Goal: Information Seeking & Learning: Learn about a topic

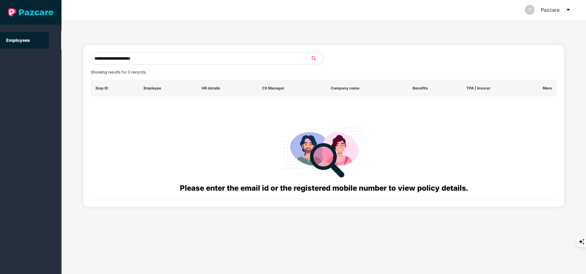
click at [222, 59] on input "**********" at bounding box center [201, 58] width 220 height 12
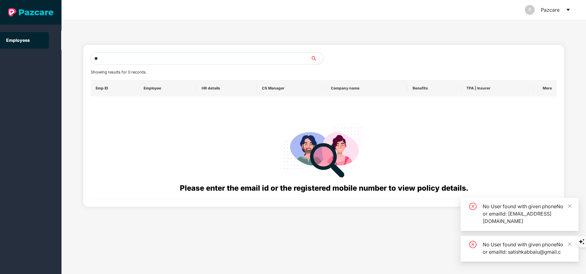
type input "*"
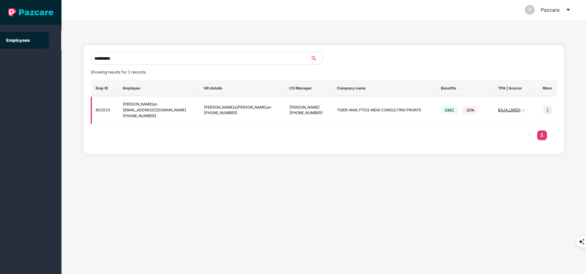
type input "**********"
click at [546, 111] on img at bounding box center [547, 110] width 9 height 9
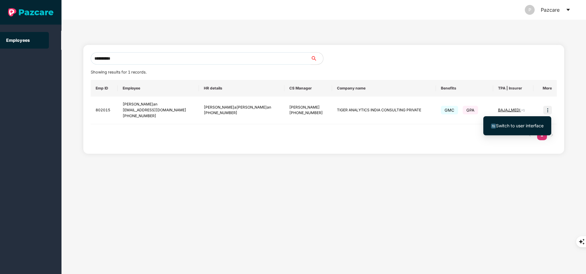
click at [522, 128] on span "Switch to user interface" at bounding box center [520, 125] width 48 height 5
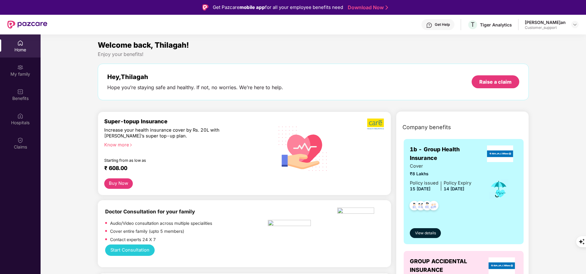
click at [23, 75] on div "My family" at bounding box center [20, 74] width 41 height 6
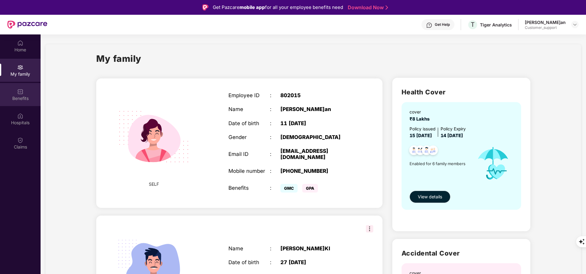
click at [20, 98] on div "Benefits" at bounding box center [20, 98] width 41 height 6
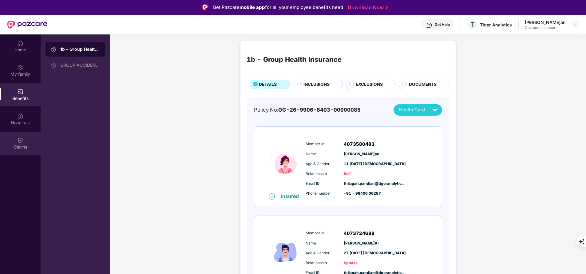
click at [19, 148] on div "Claims" at bounding box center [20, 147] width 41 height 6
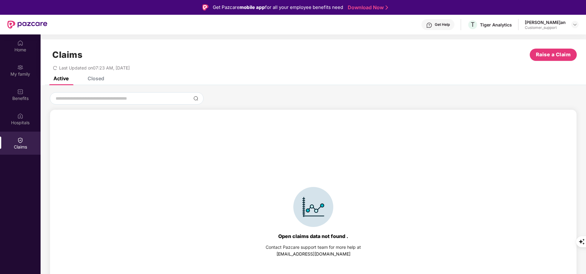
click at [93, 77] on div "Closed" at bounding box center [96, 78] width 17 height 6
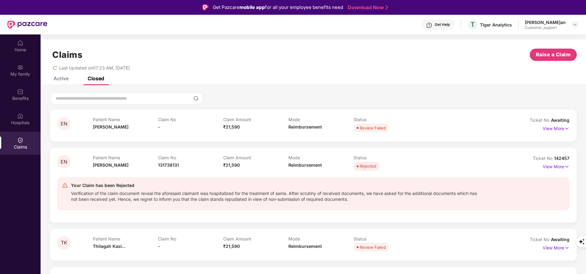
click at [58, 77] on div "Active" at bounding box center [60, 78] width 15 height 6
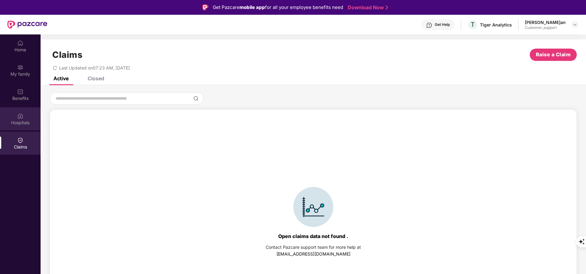
click at [17, 122] on div "Hospitals" at bounding box center [20, 123] width 41 height 6
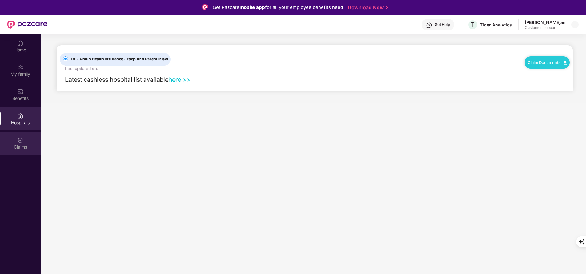
click at [26, 145] on div "Claims" at bounding box center [20, 147] width 41 height 6
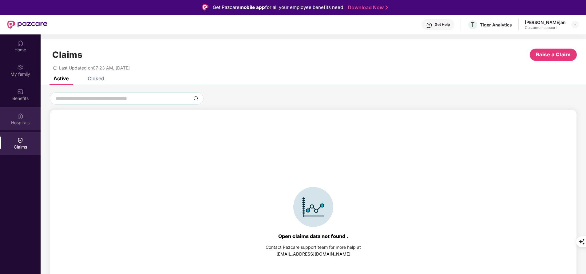
click at [23, 123] on div "Hospitals" at bounding box center [20, 123] width 41 height 6
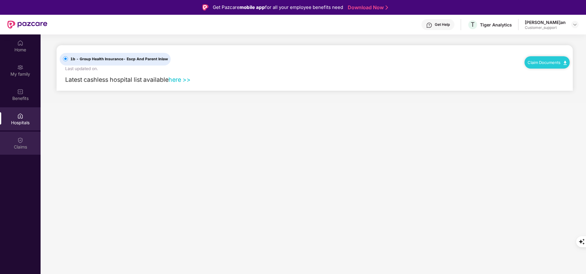
click at [25, 145] on div "Claims" at bounding box center [20, 147] width 41 height 6
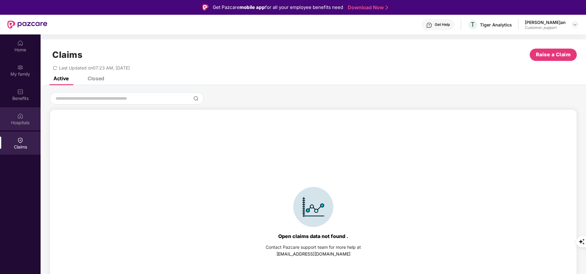
click at [24, 113] on div "Hospitals" at bounding box center [20, 118] width 41 height 23
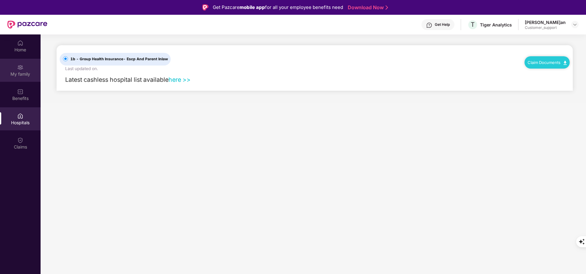
click at [26, 74] on div "My family" at bounding box center [20, 74] width 41 height 6
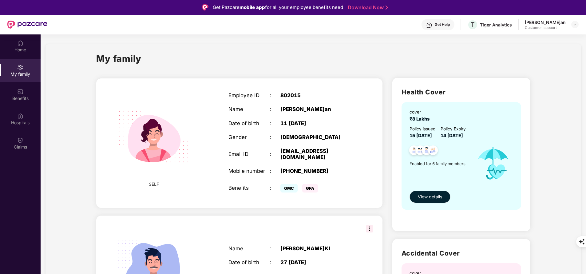
scroll to position [34, 0]
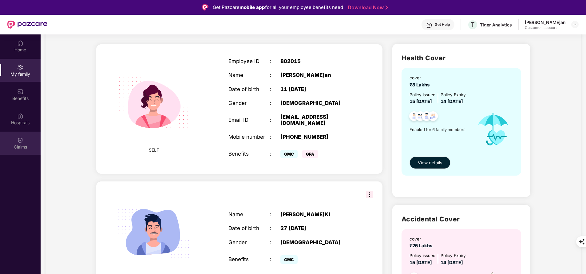
click at [22, 148] on div "Claims" at bounding box center [20, 147] width 41 height 6
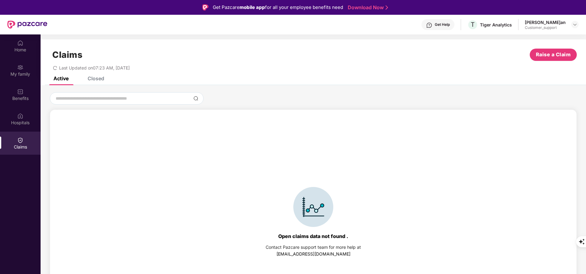
click at [96, 77] on div "Closed" at bounding box center [96, 78] width 17 height 6
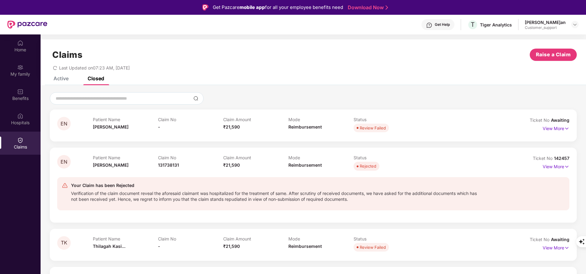
scroll to position [34, 0]
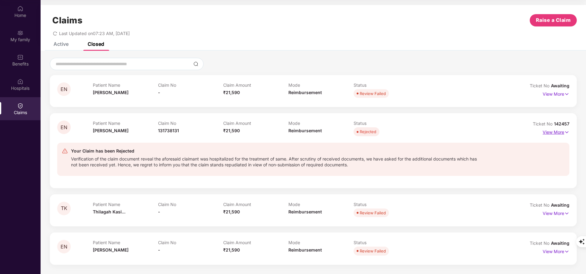
click at [553, 129] on p "View More" at bounding box center [556, 131] width 27 height 8
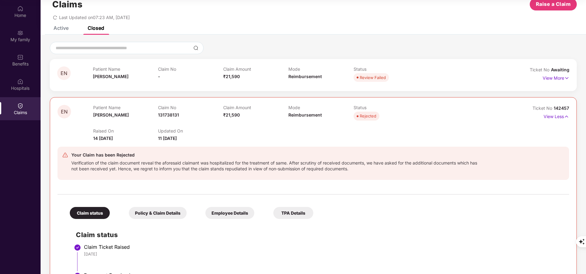
scroll to position [15, 0]
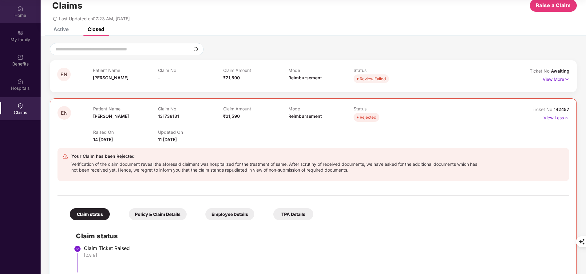
click at [16, 12] on div "Home" at bounding box center [20, 15] width 41 height 6
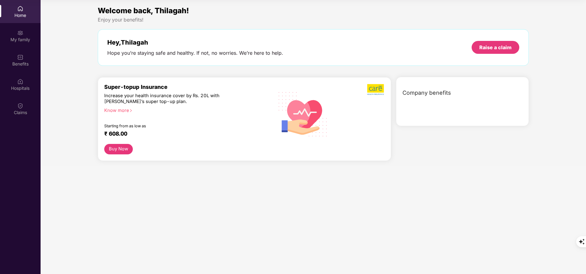
scroll to position [0, 0]
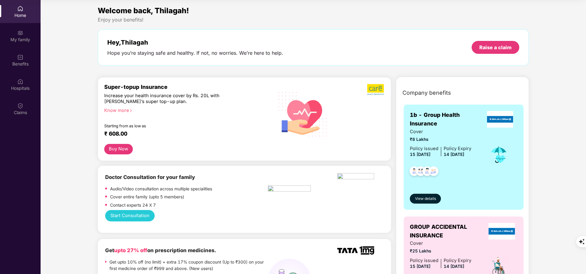
click at [16, 12] on div "Home" at bounding box center [20, 15] width 41 height 6
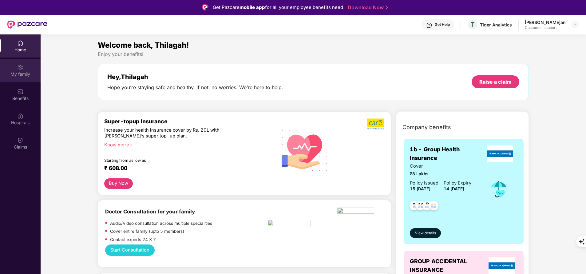
click at [17, 71] on div "My family" at bounding box center [20, 74] width 41 height 6
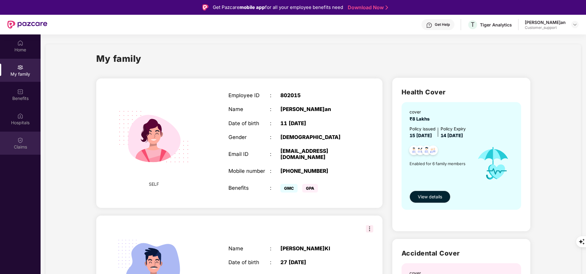
click at [24, 143] on div "Claims" at bounding box center [20, 143] width 41 height 23
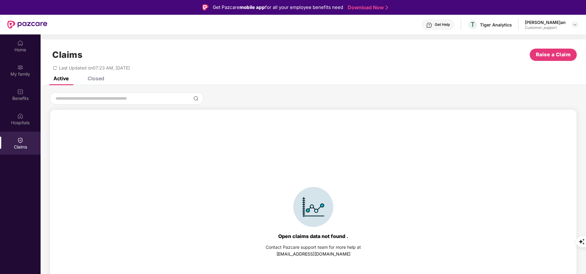
click at [98, 81] on div "Closed" at bounding box center [96, 78] width 17 height 6
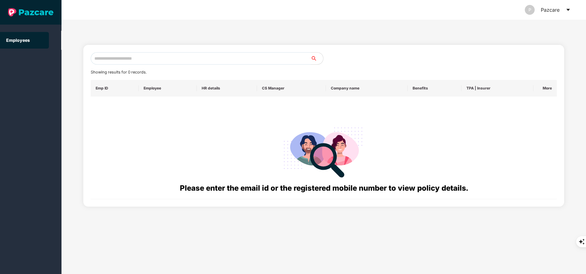
click at [182, 55] on input "text" at bounding box center [201, 58] width 220 height 12
paste input "**********"
type input "**********"
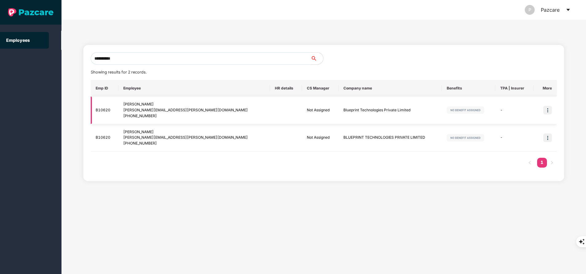
type input "**********"
click at [547, 113] on img at bounding box center [547, 110] width 9 height 9
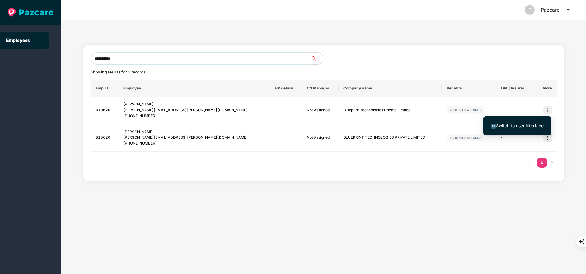
click at [513, 125] on span "Switch to user interface" at bounding box center [520, 125] width 48 height 5
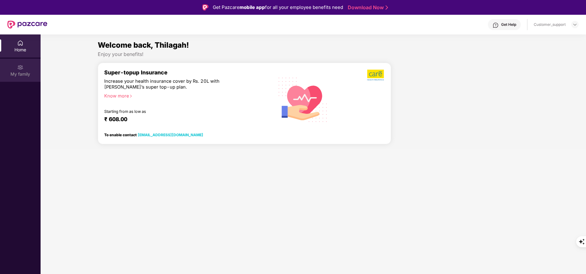
click at [20, 69] on img at bounding box center [20, 67] width 6 height 6
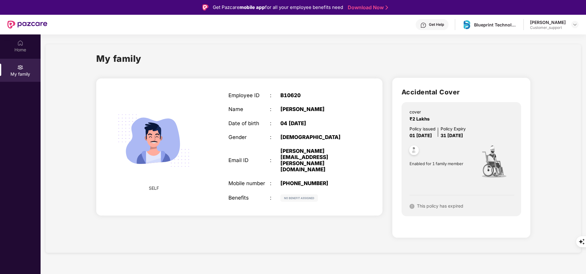
click at [296, 180] on div "[PHONE_NUMBER]" at bounding box center [316, 183] width 73 height 6
copy div "917349278812"
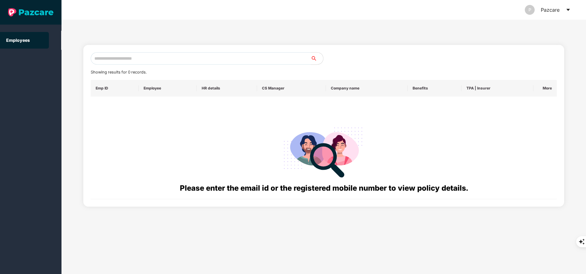
click at [161, 61] on input "text" at bounding box center [201, 58] width 220 height 12
paste input "**********"
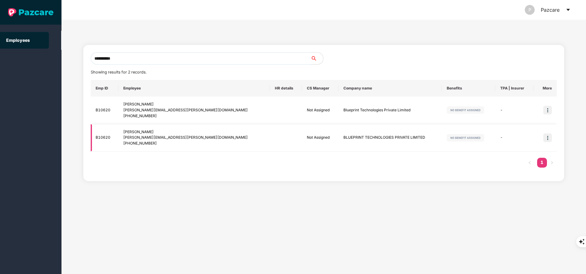
type input "**********"
click at [549, 140] on img at bounding box center [547, 137] width 9 height 9
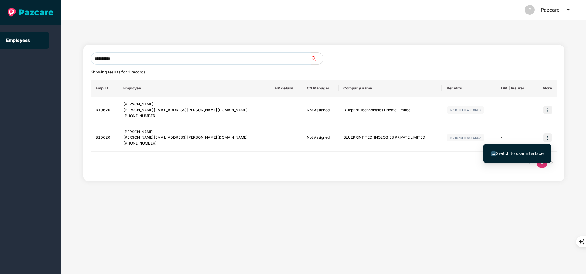
click at [501, 154] on span "Switch to user interface" at bounding box center [520, 153] width 48 height 5
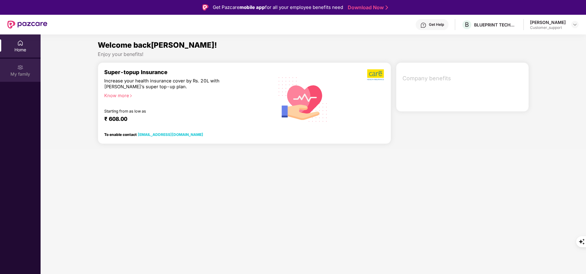
click at [27, 74] on div "My family" at bounding box center [20, 74] width 41 height 6
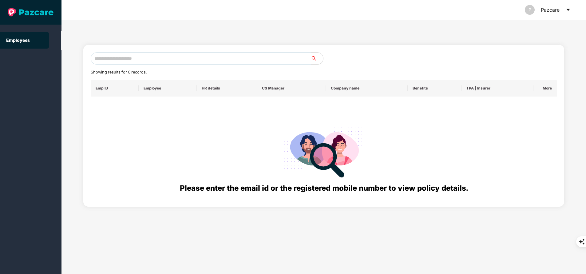
click at [159, 59] on input "text" at bounding box center [201, 58] width 220 height 12
paste input "**********"
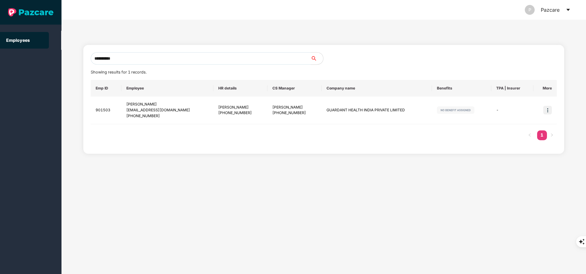
click at [135, 54] on input "**********" at bounding box center [201, 58] width 220 height 12
type input "*"
paste input "**********"
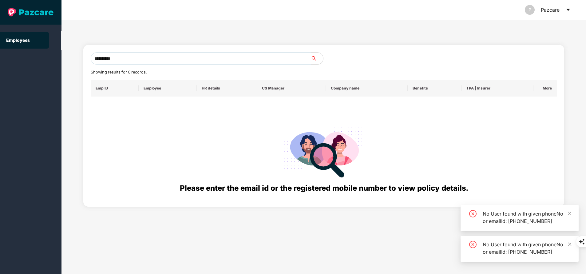
click at [153, 61] on input "**********" at bounding box center [201, 58] width 220 height 12
type input "*"
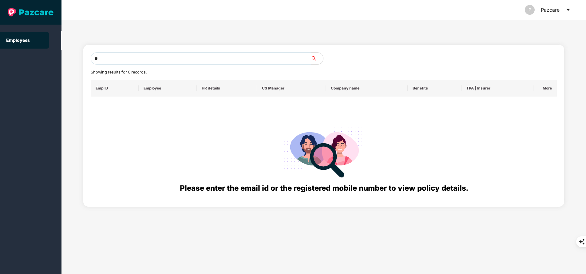
type input "*"
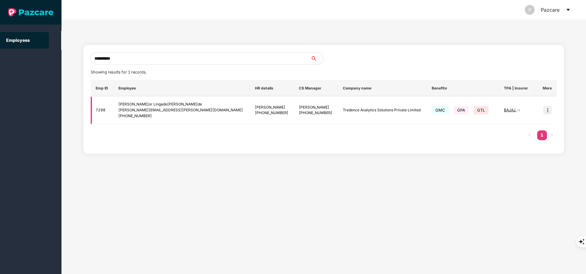
type input "**********"
click at [546, 109] on img at bounding box center [547, 110] width 9 height 9
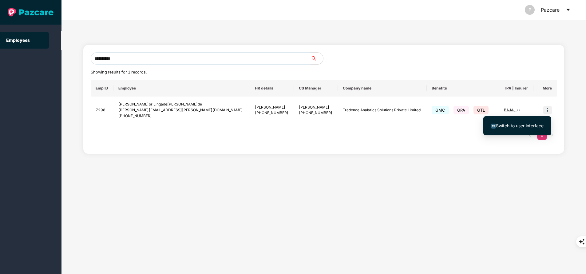
click at [524, 125] on span "Switch to user interface" at bounding box center [520, 125] width 48 height 5
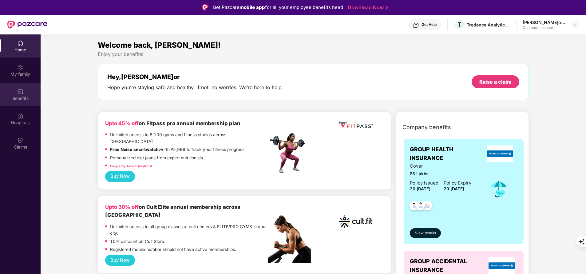
click at [21, 101] on div "Benefits" at bounding box center [20, 98] width 41 height 6
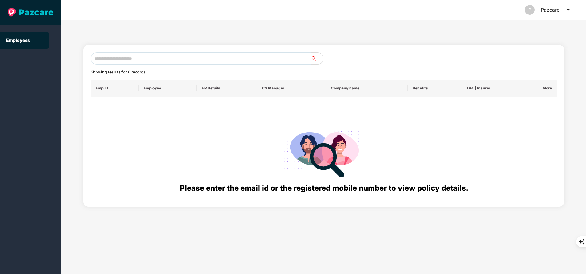
click at [152, 56] on input "text" at bounding box center [201, 58] width 220 height 12
paste input "**********"
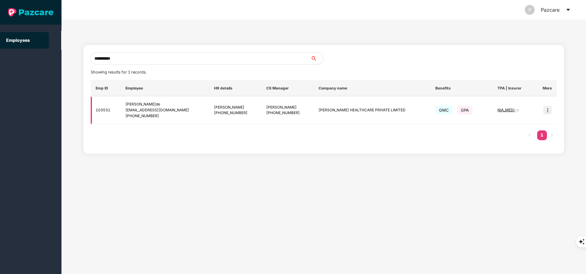
type input "**********"
click at [549, 109] on img at bounding box center [547, 110] width 9 height 9
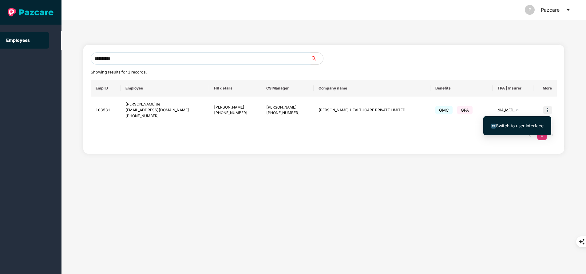
click at [522, 123] on span "Switch to user interface" at bounding box center [517, 125] width 53 height 7
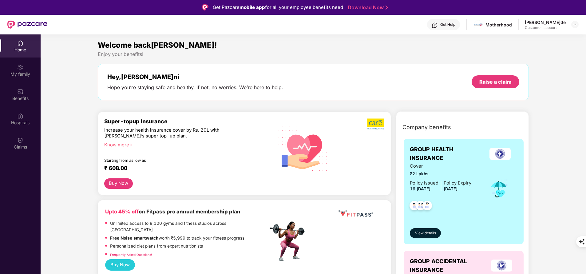
click at [16, 75] on div "My family" at bounding box center [20, 74] width 41 height 6
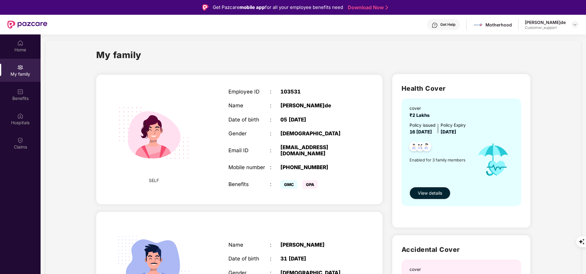
scroll to position [161, 0]
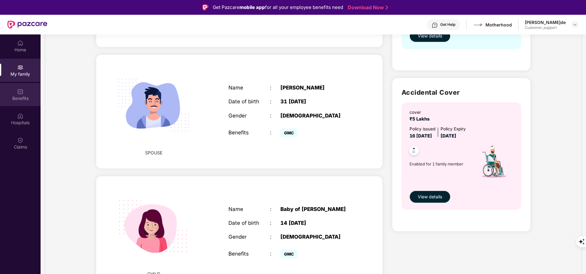
click at [24, 100] on div "Benefits" at bounding box center [20, 98] width 41 height 6
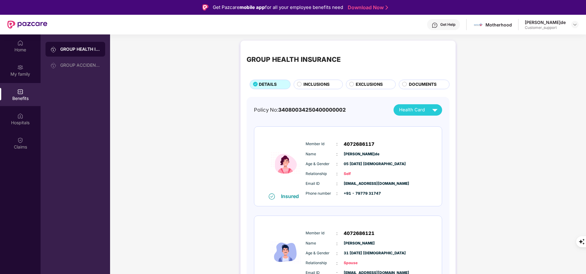
scroll to position [125, 0]
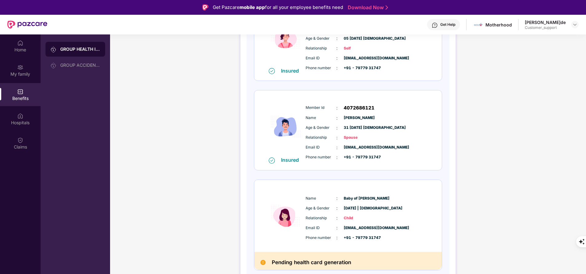
click at [304, 193] on div "Name : Baby o[PERSON_NAME]ni Age & Gender : 14 [DATE] [DEMOGRAPHIC_DATA] Relati…" at bounding box center [366, 218] width 125 height 52
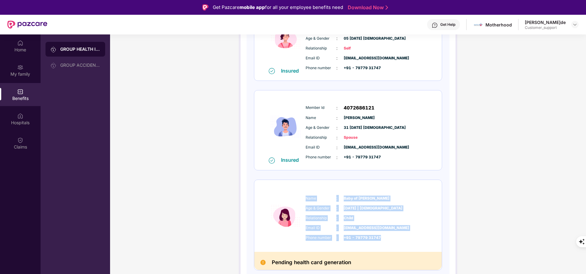
drag, startPoint x: 306, startPoint y: 200, endPoint x: 390, endPoint y: 239, distance: 93.0
click at [390, 239] on div "Name : Baby o[PERSON_NAME]ni Age & Gender : 14 [DATE] [DEMOGRAPHIC_DATA] Relati…" at bounding box center [366, 218] width 125 height 52
copy div "Name : Baby o[PERSON_NAME]ni Age & Gender : 14 [DATE] [DEMOGRAPHIC_DATA] Relati…"
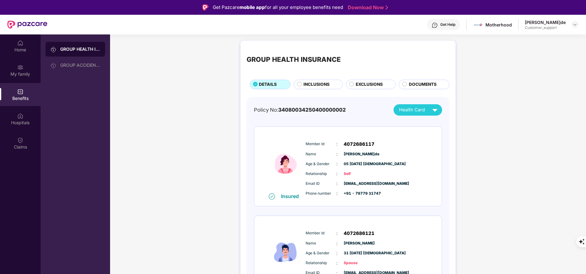
click at [436, 26] on img at bounding box center [435, 25] width 6 height 6
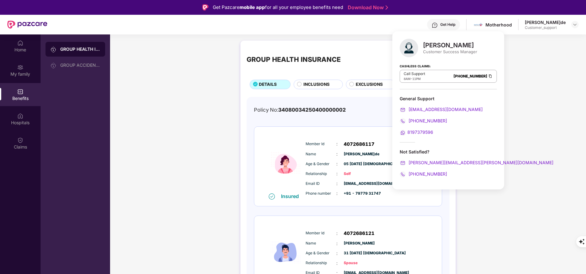
click at [431, 46] on div "[PERSON_NAME]" at bounding box center [450, 44] width 54 height 7
copy div "[PERSON_NAME]"
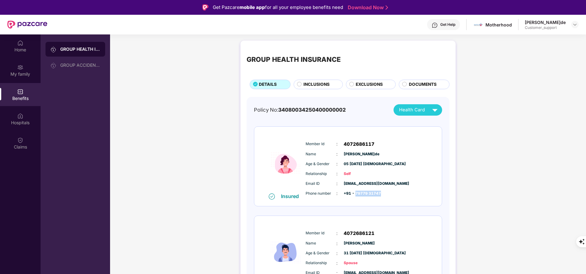
drag, startPoint x: 355, startPoint y: 193, endPoint x: 396, endPoint y: 192, distance: 40.9
click at [396, 192] on div "Phone number : +91 - 79779 31747" at bounding box center [367, 193] width 122 height 7
copy span "79779 31747"
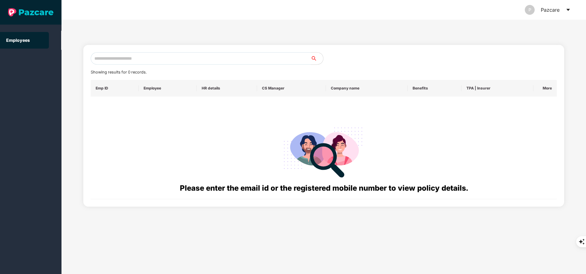
click at [176, 58] on input "text" at bounding box center [201, 58] width 220 height 12
paste input "**********"
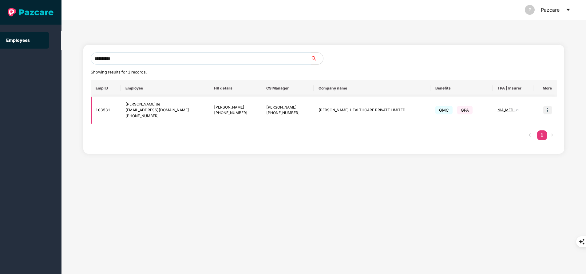
type input "**********"
drag, startPoint x: 315, startPoint y: 111, endPoint x: 394, endPoint y: 113, distance: 78.4
click at [394, 113] on td "[PERSON_NAME] HEALTHCARE PRIVATE LIMITED" at bounding box center [372, 111] width 117 height 28
copy td "[PERSON_NAME] HEALTHCARE PRIVATE LIMITED"
click at [297, 34] on div "**********" at bounding box center [323, 147] width 524 height 254
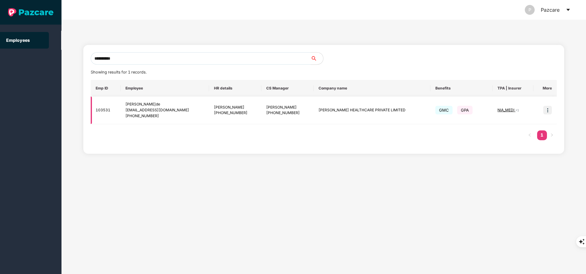
click at [552, 116] on td at bounding box center [544, 111] width 23 height 28
click at [548, 112] on img at bounding box center [547, 110] width 9 height 9
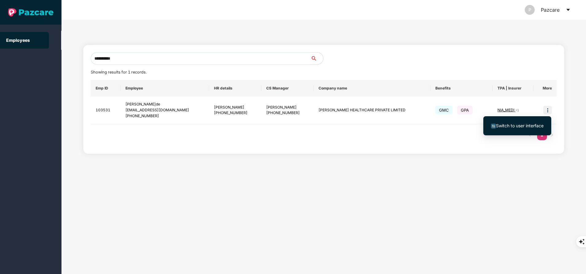
click at [519, 127] on span "Switch to user interface" at bounding box center [520, 125] width 48 height 5
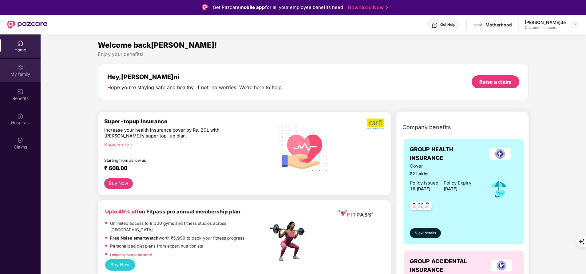
click at [20, 73] on div "My family" at bounding box center [20, 74] width 41 height 6
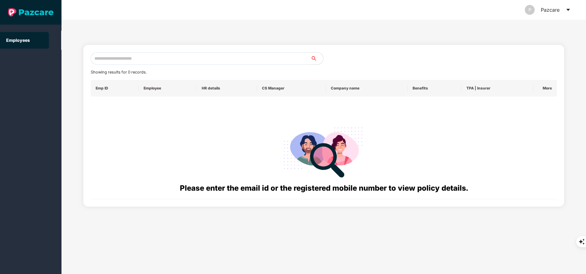
click at [182, 61] on input "text" at bounding box center [201, 58] width 220 height 12
paste input "**********"
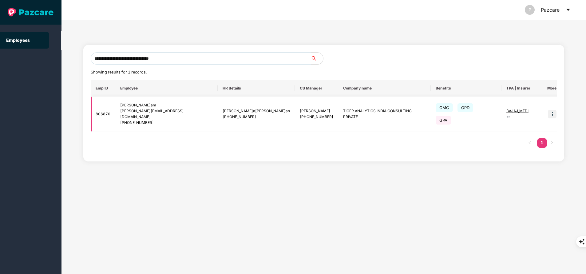
type input "**********"
click at [549, 110] on img at bounding box center [552, 114] width 9 height 9
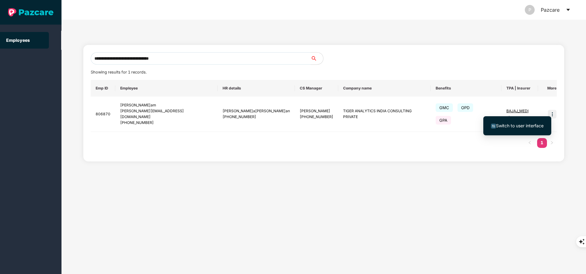
click at [511, 126] on span "Switch to user interface" at bounding box center [520, 125] width 48 height 5
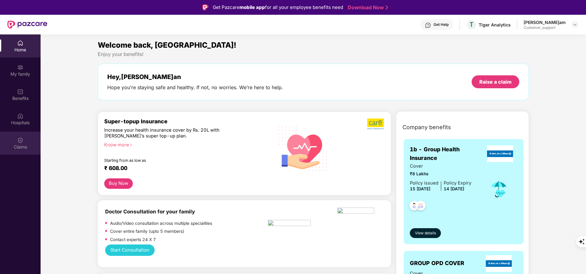
click at [23, 142] on div "Claims" at bounding box center [20, 143] width 41 height 23
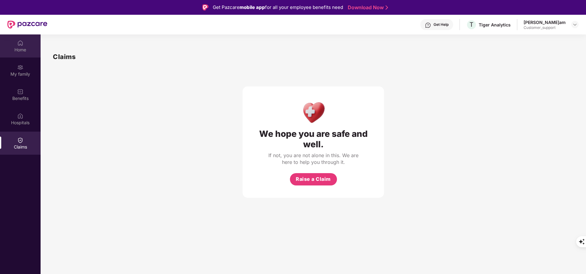
click at [21, 51] on div "Home" at bounding box center [20, 50] width 41 height 6
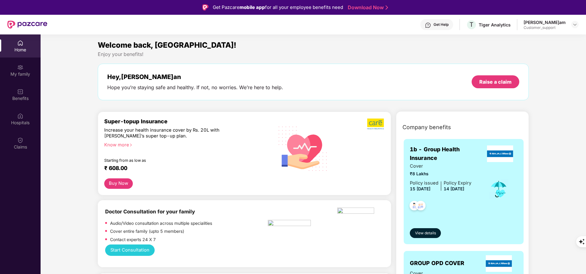
click at [448, 26] on div "Get Help" at bounding box center [440, 24] width 15 height 5
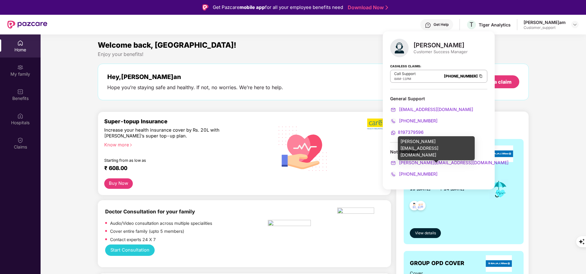
click at [415, 142] on div "[PERSON_NAME][EMAIL_ADDRESS][DOMAIN_NAME]" at bounding box center [436, 148] width 77 height 24
copy div "[PERSON_NAME]ee"
click at [415, 142] on div "[PERSON_NAME][EMAIL_ADDRESS][DOMAIN_NAME]" at bounding box center [436, 148] width 77 height 24
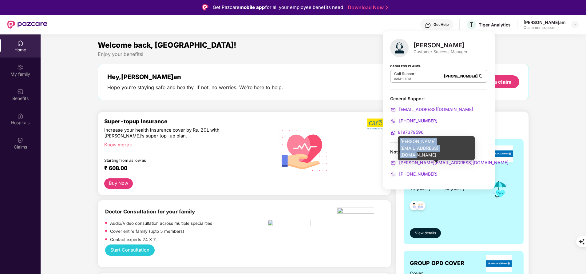
click at [415, 142] on div "[PERSON_NAME][EMAIL_ADDRESS][DOMAIN_NAME]" at bounding box center [436, 148] width 77 height 24
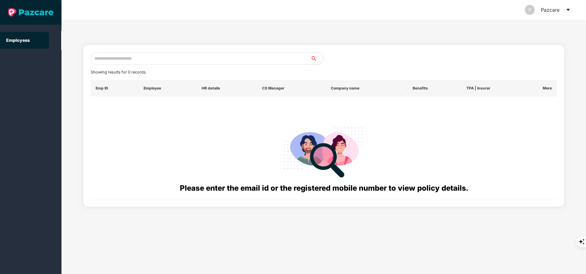
click at [180, 56] on input "text" at bounding box center [201, 58] width 220 height 12
paste input "**********"
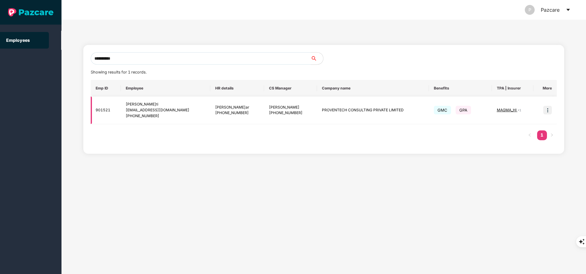
type input "**********"
click at [546, 112] on img at bounding box center [547, 110] width 9 height 9
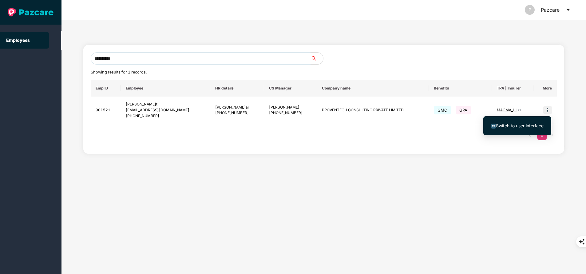
click at [532, 125] on span "Switch to user interface" at bounding box center [520, 125] width 48 height 5
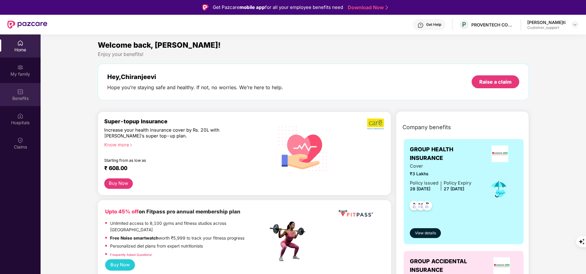
click at [21, 103] on div "Benefits" at bounding box center [20, 94] width 41 height 23
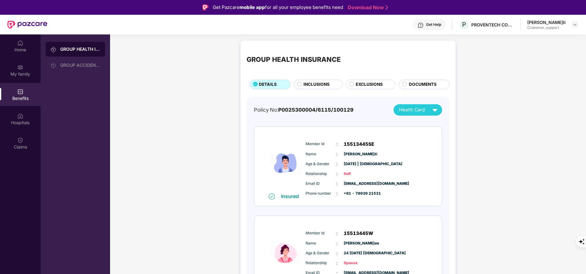
click at [424, 84] on span "DOCUMENTS" at bounding box center [423, 84] width 28 height 6
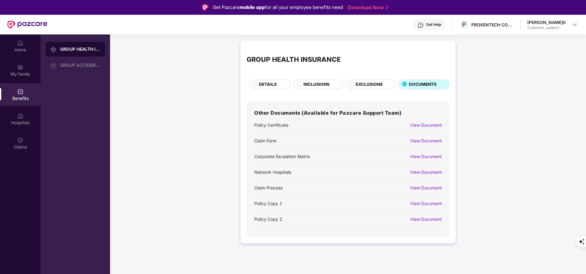
click at [418, 141] on div "View Document" at bounding box center [426, 140] width 32 height 7
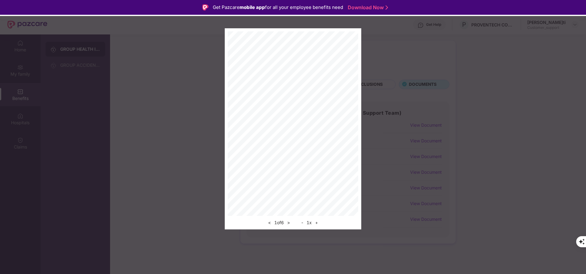
scroll to position [34, 0]
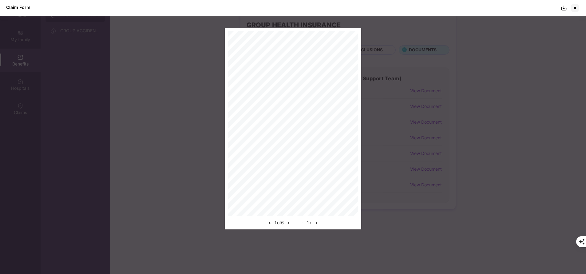
click at [565, 11] on div at bounding box center [570, 8] width 19 height 10
click at [563, 9] on img at bounding box center [564, 8] width 6 height 6
click at [574, 10] on div at bounding box center [575, 8] width 10 height 10
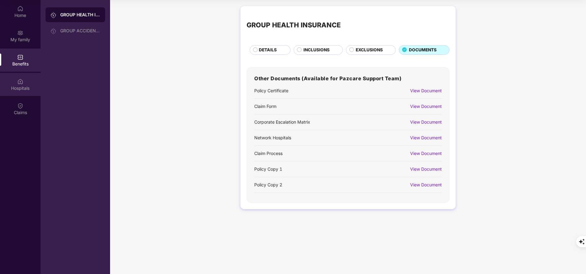
click at [18, 90] on div "Hospitals" at bounding box center [20, 88] width 41 height 6
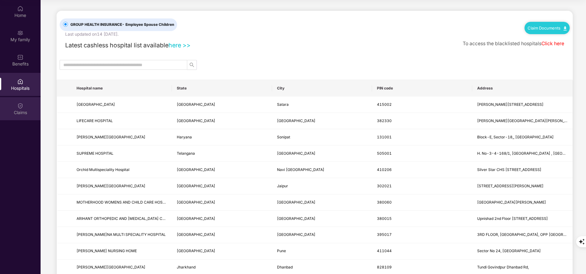
click at [18, 106] on img at bounding box center [20, 106] width 6 height 6
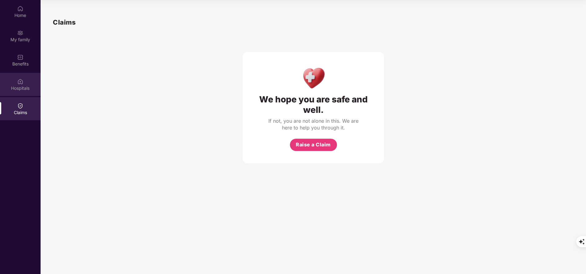
click at [18, 87] on div "Hospitals" at bounding box center [20, 88] width 41 height 6
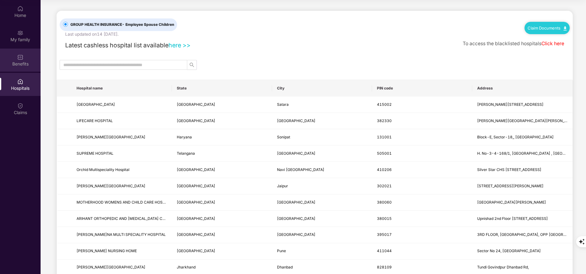
click at [18, 65] on div "Benefits" at bounding box center [20, 64] width 41 height 6
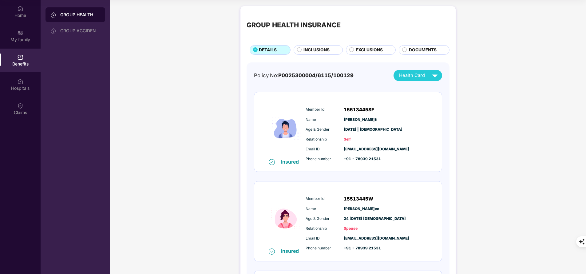
click at [430, 47] on span "DOCUMENTS" at bounding box center [423, 50] width 28 height 6
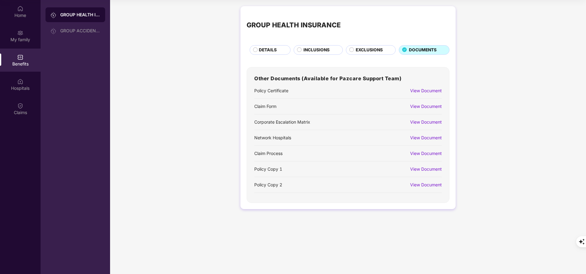
click at [420, 106] on div "View Document" at bounding box center [426, 106] width 32 height 7
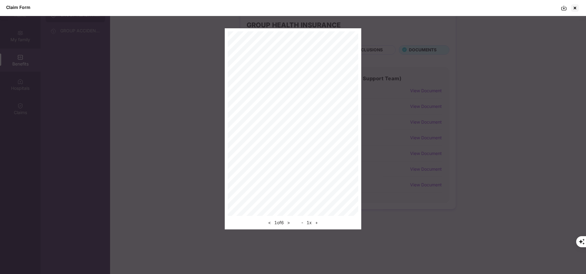
click at [563, 8] on img at bounding box center [564, 8] width 6 height 6
click at [579, 8] on div at bounding box center [575, 8] width 10 height 10
click at [576, 7] on div "GROUP HEALTH INSURANCE DETAILS INCLUSIONS EXCLUSIONS DOCUMENTS Other Documents …" at bounding box center [348, 110] width 476 height 215
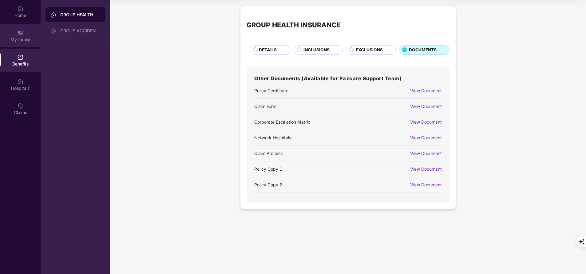
click at [12, 34] on div "My family" at bounding box center [20, 35] width 41 height 23
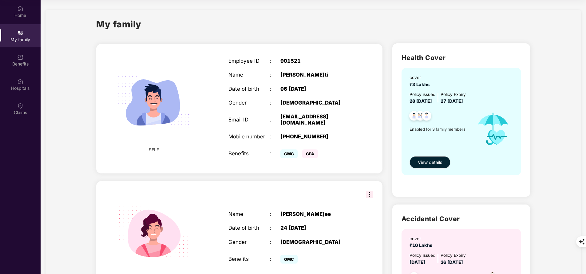
scroll to position [0, 0]
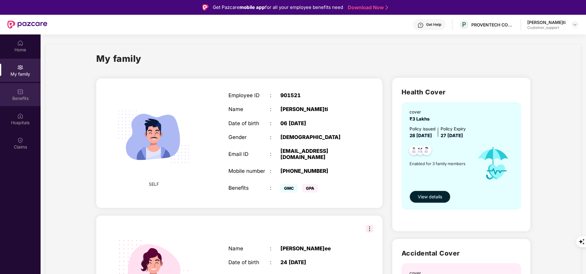
click at [15, 97] on div "Benefits" at bounding box center [20, 98] width 41 height 6
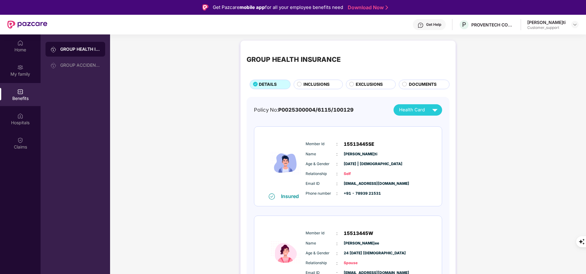
click at [307, 83] on span "INCLUSIONS" at bounding box center [316, 84] width 26 height 6
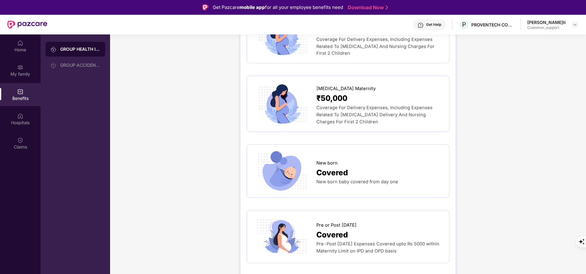
scroll to position [738, 0]
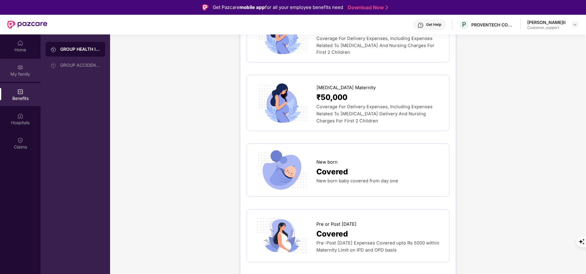
click at [18, 76] on div "My family" at bounding box center [20, 74] width 41 height 6
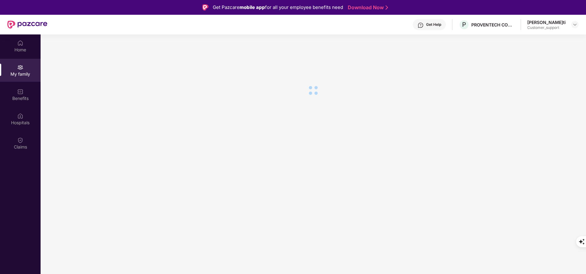
scroll to position [0, 0]
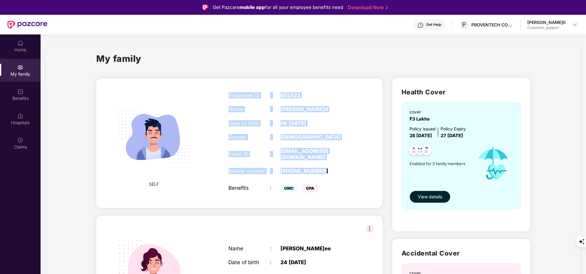
drag, startPoint x: 226, startPoint y: 95, endPoint x: 342, endPoint y: 172, distance: 139.3
click at [342, 172] on div "Employee ID : 901521 Name : [PERSON_NAME]ti Date of birth : 06 [DEMOGRAPHIC_DAT…" at bounding box center [290, 143] width 137 height 117
copy div "Employee ID : 901521 Name : [PERSON_NAME] Date of birth : 06 [DEMOGRAPHIC_DATA]…"
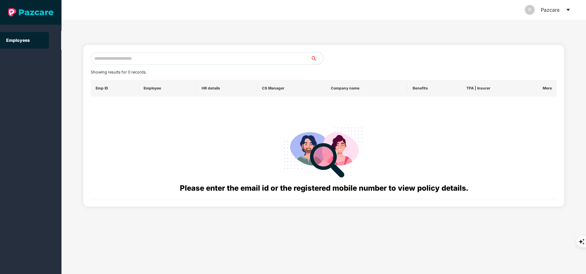
click at [190, 62] on input "text" at bounding box center [201, 58] width 220 height 12
paste input "**********"
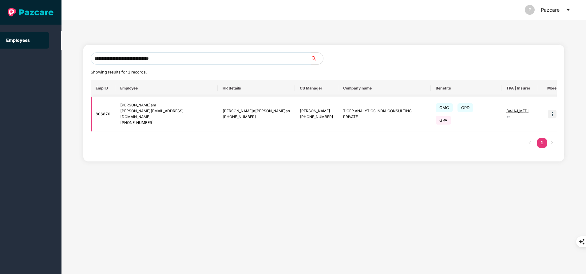
type input "**********"
click at [548, 110] on img at bounding box center [552, 114] width 9 height 9
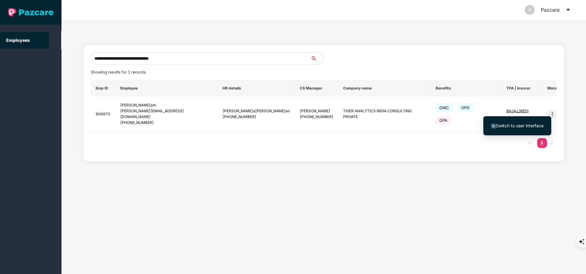
click at [530, 124] on span "Switch to user interface" at bounding box center [520, 125] width 48 height 5
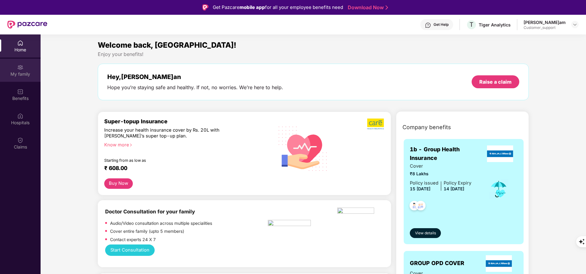
click at [19, 73] on div "My family" at bounding box center [20, 74] width 41 height 6
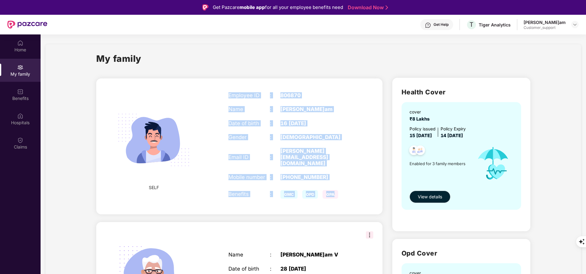
drag, startPoint x: 227, startPoint y: 94, endPoint x: 336, endPoint y: 175, distance: 135.8
click at [336, 175] on div "Employee ID : 806870 Name [PERSON_NAME]am Date of birth : 16 [DEMOGRAPHIC_DATA]…" at bounding box center [290, 146] width 137 height 123
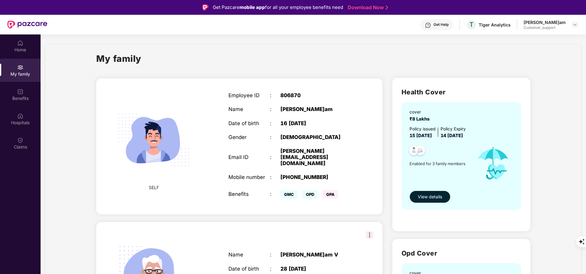
click at [263, 65] on div "My family" at bounding box center [313, 62] width 434 height 21
click at [227, 88] on div "Employee ID : 806870 Name [PERSON_NAME]am Date of birth : 16 [DEMOGRAPHIC_DATA]…" at bounding box center [290, 146] width 137 height 123
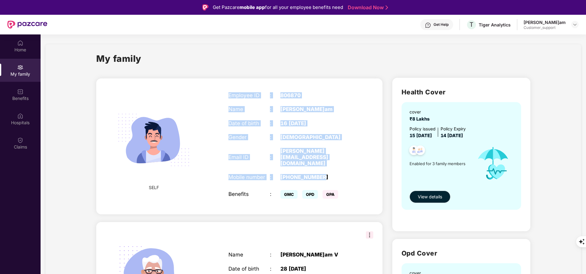
drag, startPoint x: 227, startPoint y: 96, endPoint x: 348, endPoint y: 170, distance: 141.7
click at [348, 170] on div "Employee ID : 806870 Name [PERSON_NAME]am Date of birth : 16 [DEMOGRAPHIC_DATA]…" at bounding box center [290, 146] width 137 height 123
copy div "Employee ID : 806870 Name [PERSON_NAME]am Date of birth : 16 [DEMOGRAPHIC_DATA]…"
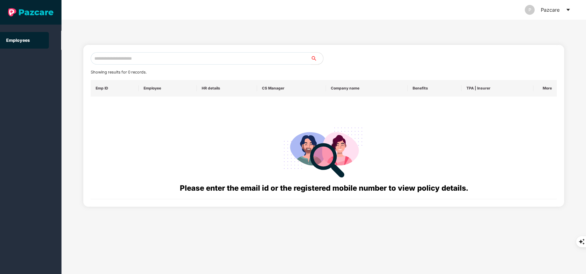
click at [229, 60] on input "text" at bounding box center [201, 58] width 220 height 12
paste input "**********"
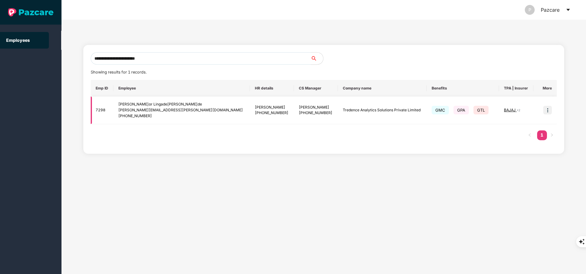
type input "**********"
click at [548, 109] on img at bounding box center [547, 110] width 9 height 9
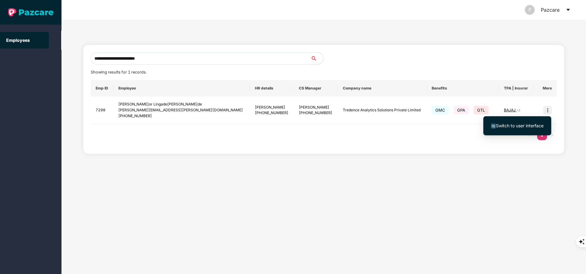
click at [535, 124] on span "Switch to user interface" at bounding box center [520, 125] width 48 height 5
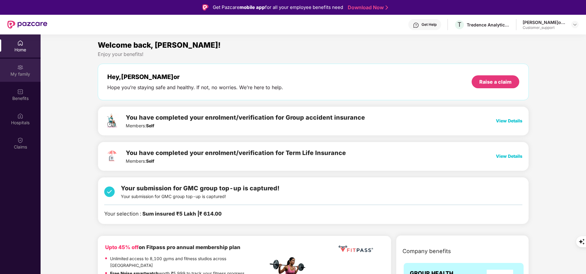
click at [13, 75] on div "My family" at bounding box center [20, 74] width 41 height 6
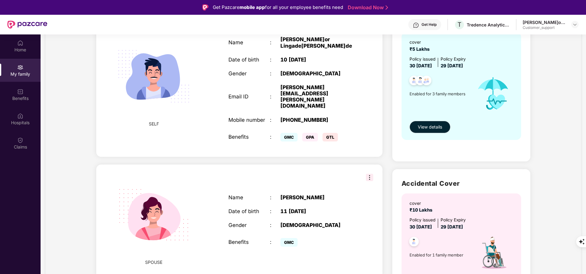
scroll to position [70, 0]
click at [21, 43] on img at bounding box center [20, 43] width 6 height 6
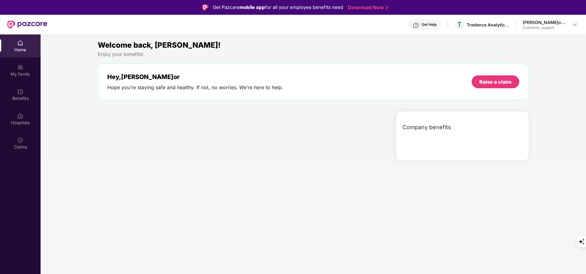
scroll to position [0, 0]
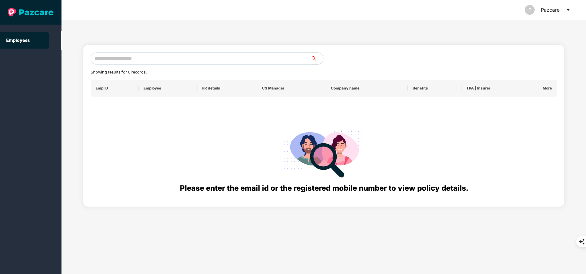
click at [215, 59] on input "text" at bounding box center [201, 58] width 220 height 12
paste input "**********"
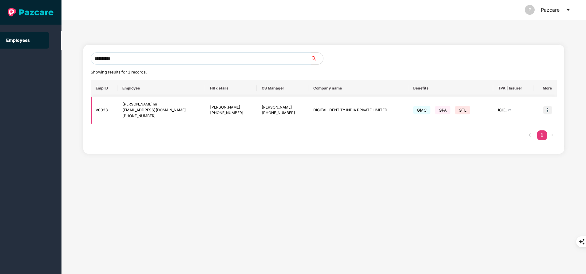
type input "**********"
click at [548, 109] on img at bounding box center [547, 110] width 9 height 9
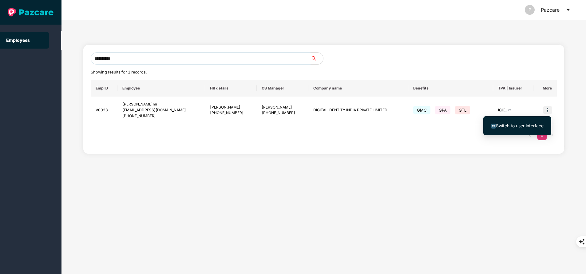
click at [522, 127] on span "Switch to user interface" at bounding box center [520, 125] width 48 height 5
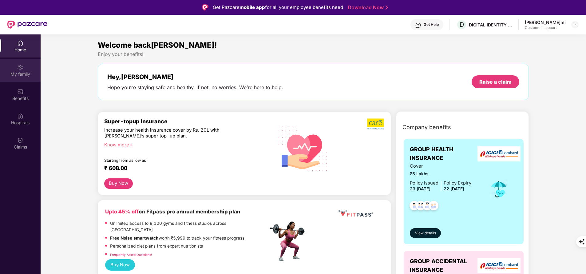
click at [15, 73] on div "My family" at bounding box center [20, 74] width 41 height 6
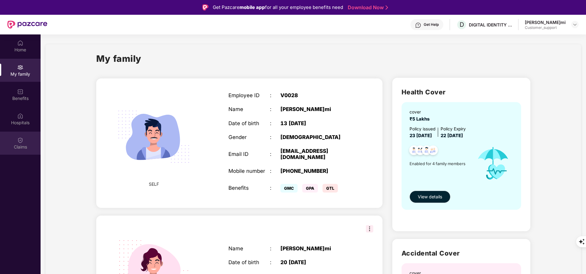
click at [18, 142] on img at bounding box center [20, 140] width 6 height 6
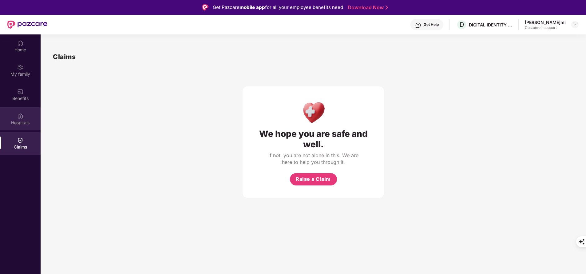
click at [28, 121] on div "Hospitals" at bounding box center [20, 123] width 41 height 6
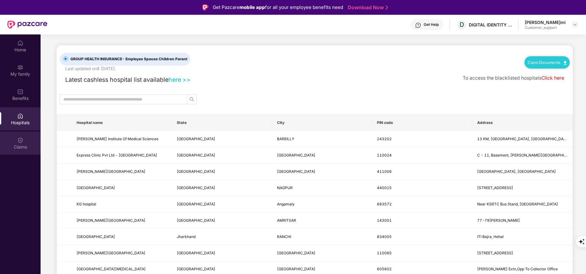
click at [23, 142] on div "Claims" at bounding box center [20, 143] width 41 height 23
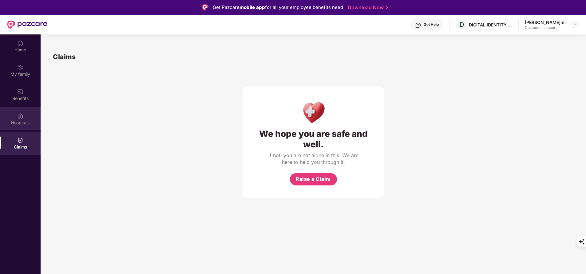
click at [23, 121] on div "Hospitals" at bounding box center [20, 123] width 41 height 6
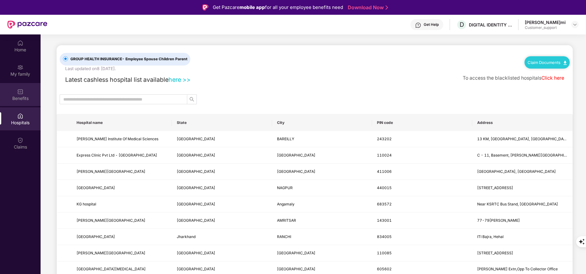
click at [23, 96] on div "Benefits" at bounding box center [20, 98] width 41 height 6
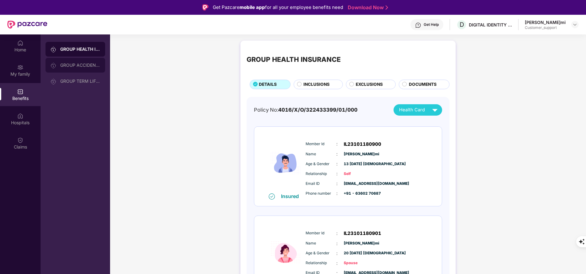
click at [72, 67] on div "GROUP ACCIDENTAL INSURANCE" at bounding box center [80, 65] width 40 height 5
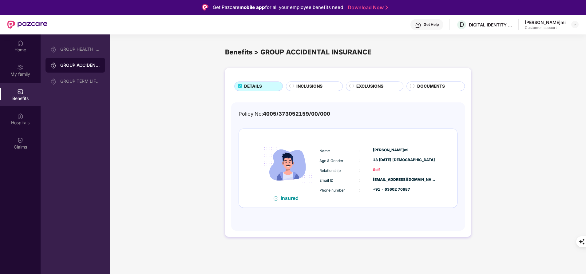
click at [305, 88] on span "INCLUSIONS" at bounding box center [309, 86] width 26 height 6
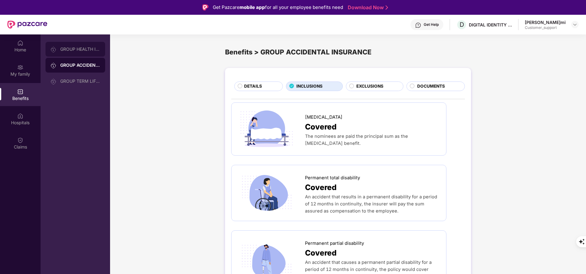
click at [72, 52] on div "GROUP HEALTH INSURANCE" at bounding box center [75, 49] width 60 height 15
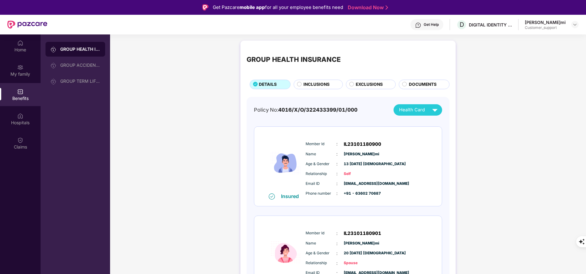
click at [312, 85] on span "INCLUSIONS" at bounding box center [316, 84] width 26 height 6
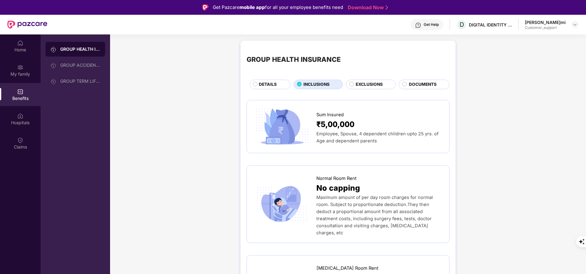
scroll to position [74, 0]
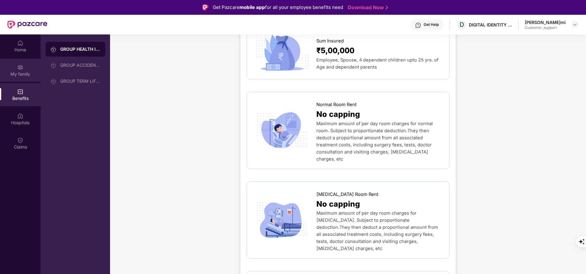
click at [17, 77] on div "My family" at bounding box center [20, 74] width 41 height 6
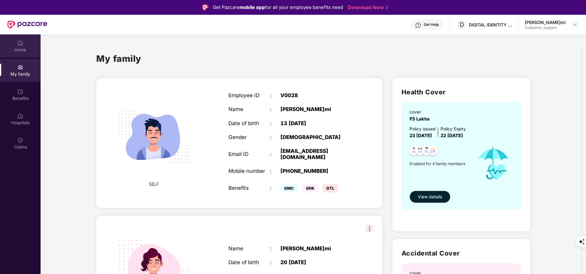
click at [15, 49] on div "Home" at bounding box center [20, 50] width 41 height 6
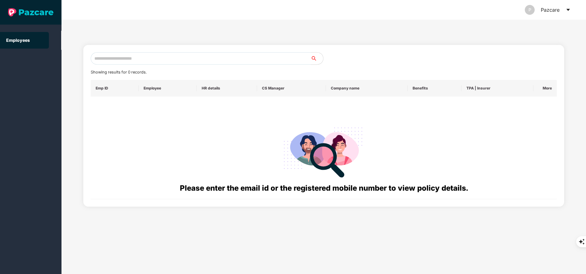
click at [133, 62] on input "text" at bounding box center [201, 58] width 220 height 12
paste input "**********"
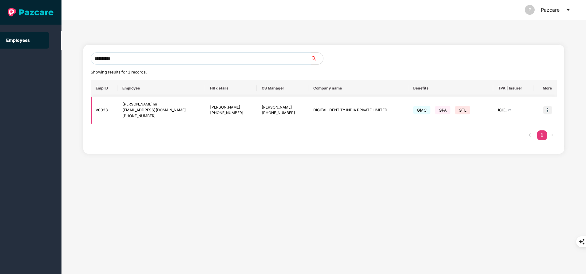
type input "**********"
click at [550, 109] on img at bounding box center [547, 110] width 9 height 9
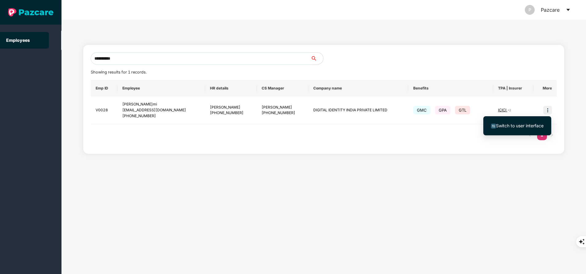
click at [517, 124] on span "Switch to user interface" at bounding box center [520, 125] width 48 height 5
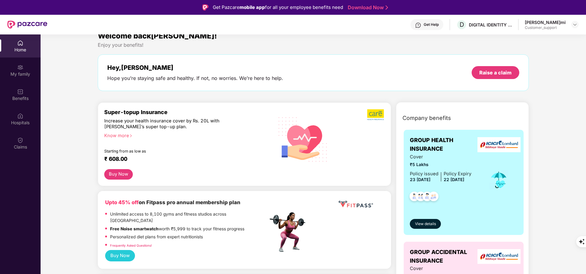
scroll to position [9, 0]
click at [438, 28] on div "Get Help" at bounding box center [426, 24] width 33 height 11
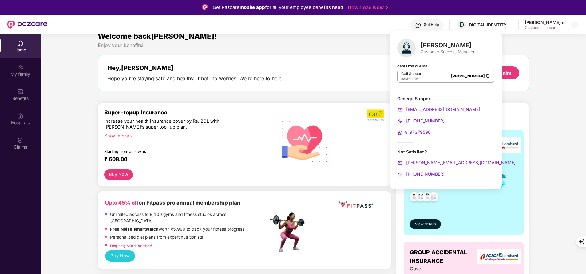
click at [438, 28] on div "Get Help" at bounding box center [426, 24] width 33 height 11
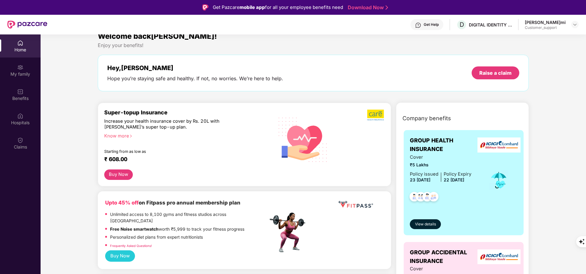
scroll to position [0, 0]
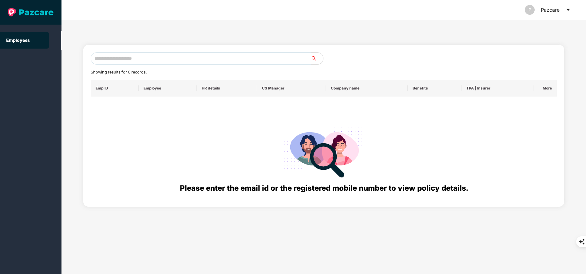
click at [161, 61] on input "text" at bounding box center [201, 58] width 220 height 12
paste input "**********"
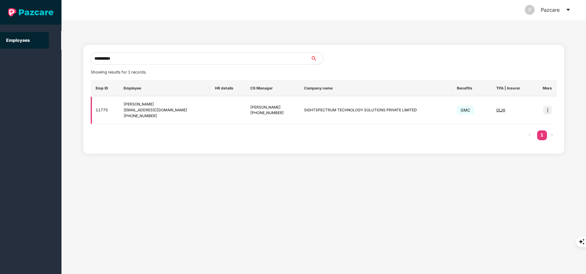
type input "**********"
click at [549, 112] on img at bounding box center [547, 110] width 9 height 9
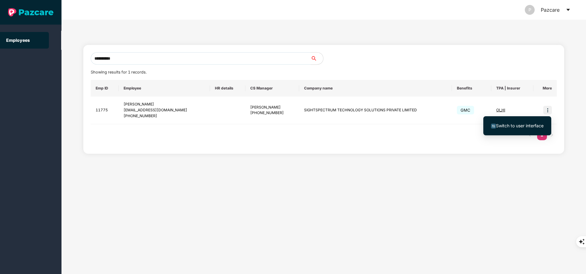
click at [508, 129] on span "Switch to user interface" at bounding box center [517, 125] width 53 height 7
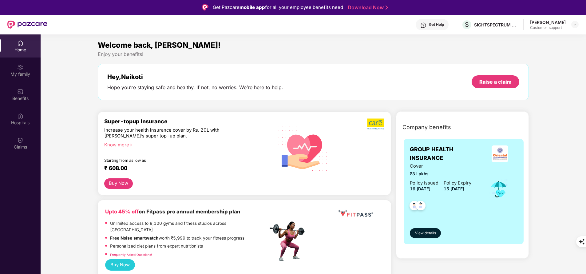
click at [19, 71] on div "My family" at bounding box center [20, 74] width 41 height 6
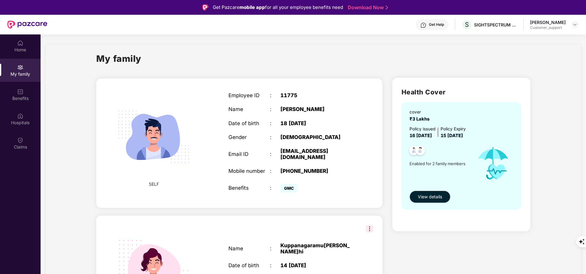
click at [19, 71] on div "My family" at bounding box center [20, 74] width 41 height 6
click at [15, 93] on div "Benefits" at bounding box center [20, 94] width 41 height 23
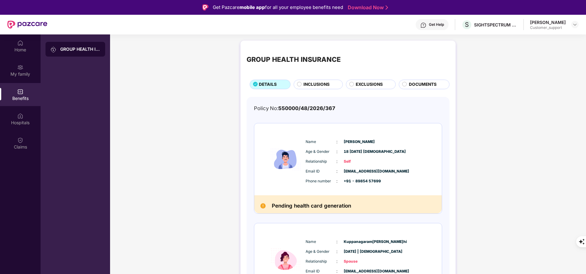
click at [306, 84] on span "INCLUSIONS" at bounding box center [316, 84] width 26 height 6
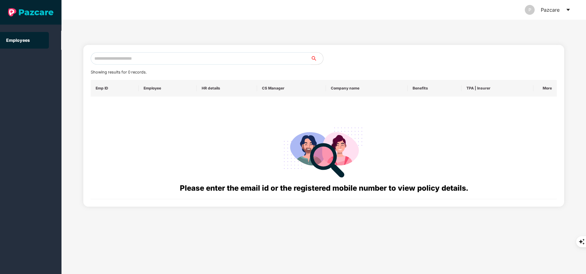
click at [143, 59] on input "text" at bounding box center [201, 58] width 220 height 12
paste input "**********"
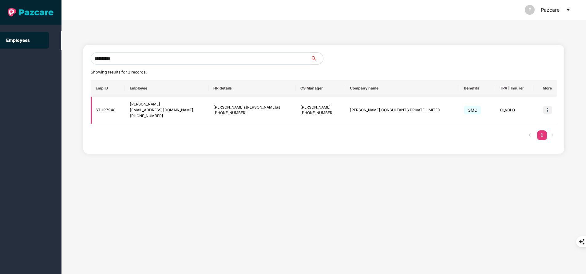
type input "**********"
click at [549, 113] on img at bounding box center [547, 110] width 9 height 9
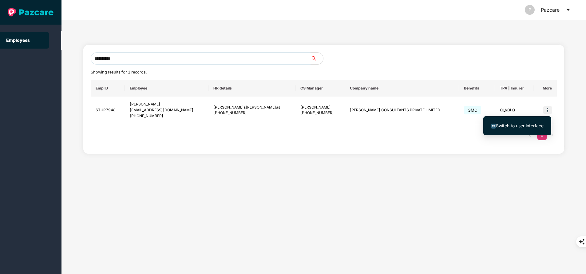
click at [507, 124] on span "Switch to user interface" at bounding box center [520, 125] width 48 height 5
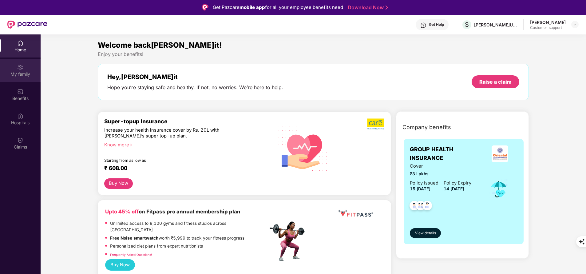
click at [19, 73] on div "My family" at bounding box center [20, 74] width 41 height 6
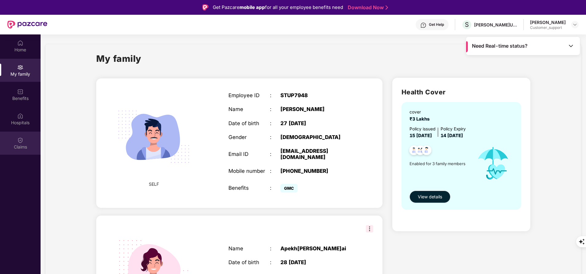
click at [23, 143] on div "Claims" at bounding box center [20, 143] width 41 height 23
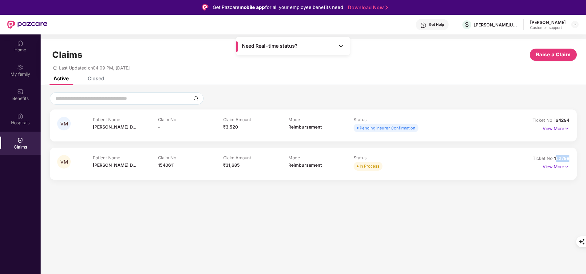
drag, startPoint x: 555, startPoint y: 158, endPoint x: 588, endPoint y: 153, distance: 33.2
click at [586, 153] on html "Get Pazcare mobile app for all your employee benefits need Download Now Get Hel…" at bounding box center [293, 137] width 586 height 274
click at [530, 139] on div "VM Patient Name [PERSON_NAME] D... Claim No - Claim Amount ₹3,520 Mode Reimburs…" at bounding box center [313, 125] width 527 height 32
click at [555, 158] on span "162798" at bounding box center [561, 158] width 15 height 5
drag, startPoint x: 553, startPoint y: 157, endPoint x: 574, endPoint y: 155, distance: 20.7
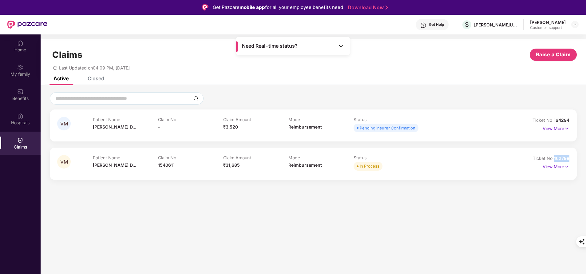
click at [574, 155] on div "VM Patient Nam[PERSON_NAME]an D... Claim No 1540611 Claim Amount ₹31,685 Mode R…" at bounding box center [313, 164] width 527 height 32
copy span "162798"
drag, startPoint x: 553, startPoint y: 119, endPoint x: 577, endPoint y: 119, distance: 23.7
click at [577, 119] on div "VM Patient Nam[PERSON_NAME]an D... Claim No - Claim Amount ₹3,520 Mode Reimburs…" at bounding box center [313, 136] width 545 height 88
copy span "164294"
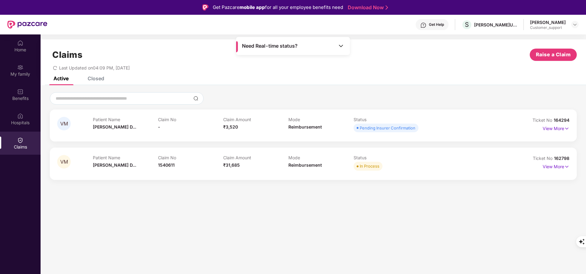
click at [96, 81] on div "Closed" at bounding box center [96, 78] width 17 height 6
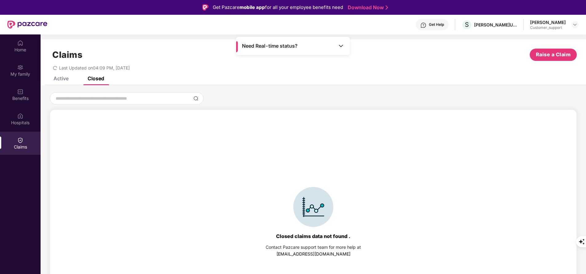
click at [58, 78] on div "Active" at bounding box center [60, 78] width 15 height 6
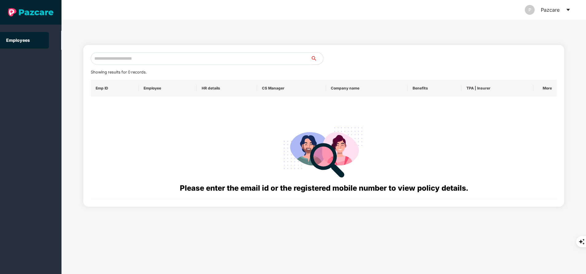
click at [136, 59] on input "text" at bounding box center [201, 58] width 220 height 12
paste input "**********"
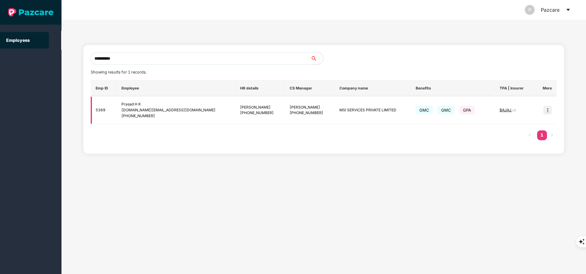
type input "**********"
click at [547, 109] on img at bounding box center [547, 110] width 9 height 9
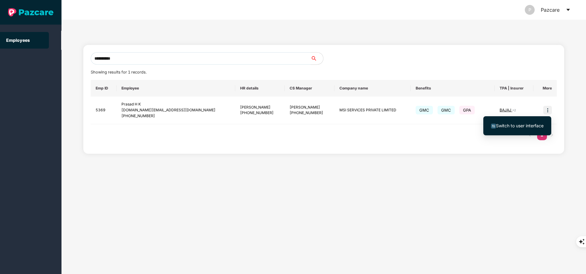
click at [528, 124] on span "Switch to user interface" at bounding box center [520, 125] width 48 height 5
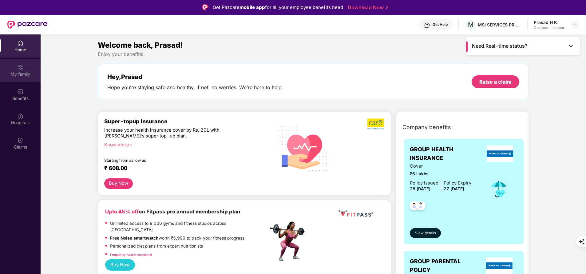
click at [26, 72] on div "My family" at bounding box center [20, 74] width 41 height 6
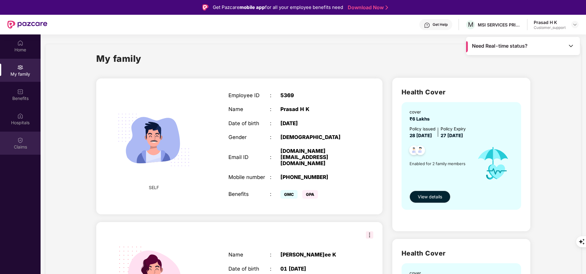
click at [19, 137] on img at bounding box center [20, 140] width 6 height 6
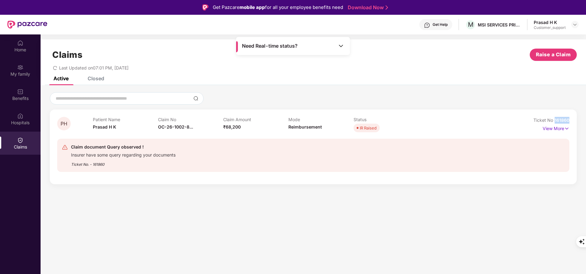
drag, startPoint x: 552, startPoint y: 119, endPoint x: 579, endPoint y: 119, distance: 26.8
click at [579, 119] on div "PH Patient Name Prasad H K Claim No OC-26-1002-8... Claim Amount ₹68,200 Mode R…" at bounding box center [313, 138] width 545 height 92
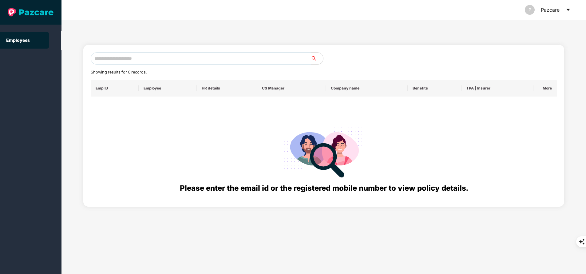
click at [168, 58] on input "text" at bounding box center [201, 58] width 220 height 12
paste input "**********"
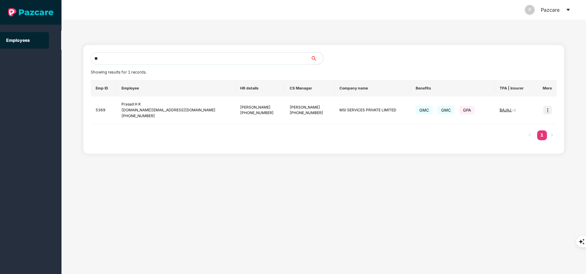
type input "*"
paste input "**********"
paste input "text"
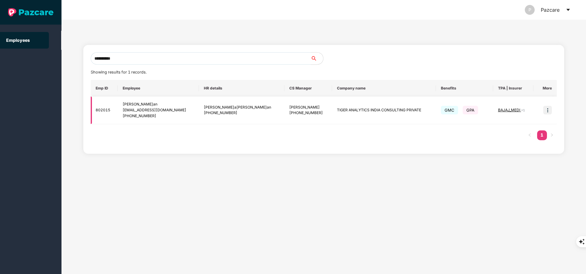
type input "**********"
click at [548, 109] on img at bounding box center [547, 110] width 9 height 9
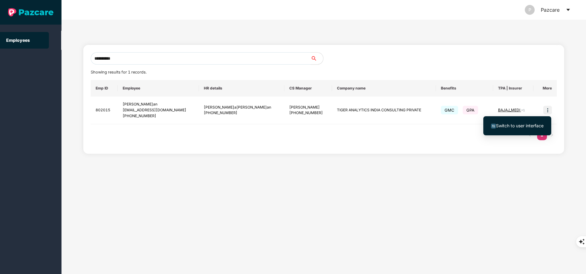
click at [507, 124] on span "Switch to user interface" at bounding box center [520, 125] width 48 height 5
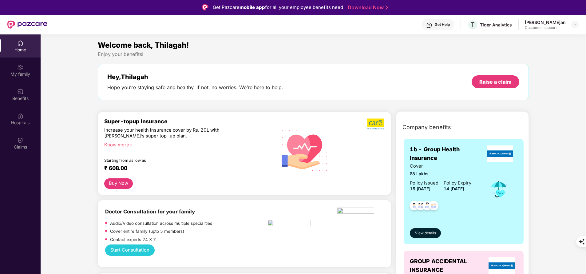
click at [24, 73] on div "My family" at bounding box center [20, 74] width 41 height 6
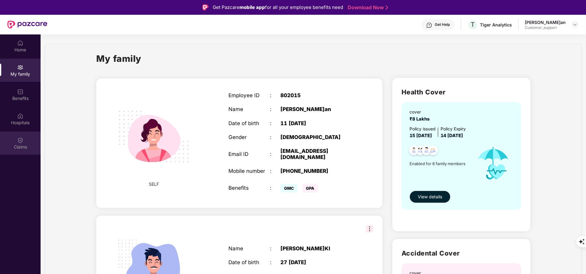
click at [22, 144] on div "Claims" at bounding box center [20, 147] width 41 height 6
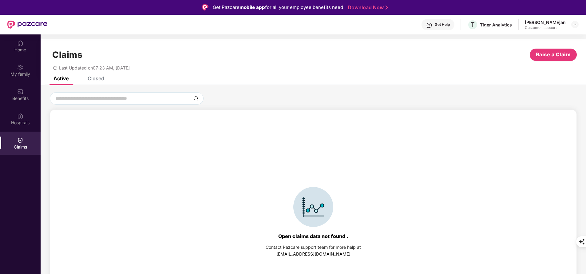
click at [97, 81] on div "Closed" at bounding box center [96, 78] width 17 height 6
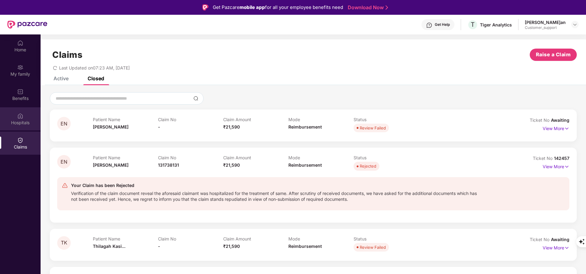
click at [23, 120] on div "Hospitals" at bounding box center [20, 123] width 41 height 6
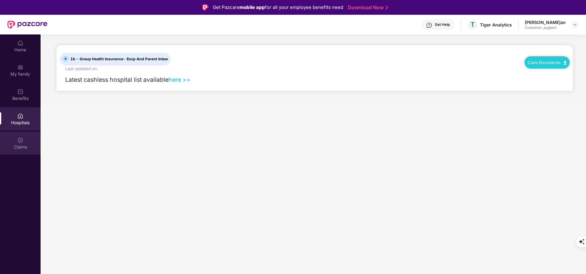
click at [21, 147] on div "Claims" at bounding box center [20, 147] width 41 height 6
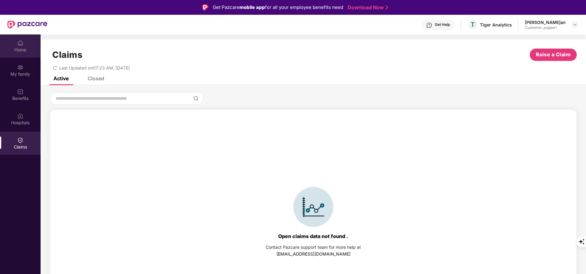
click at [16, 46] on div "Home" at bounding box center [20, 45] width 41 height 23
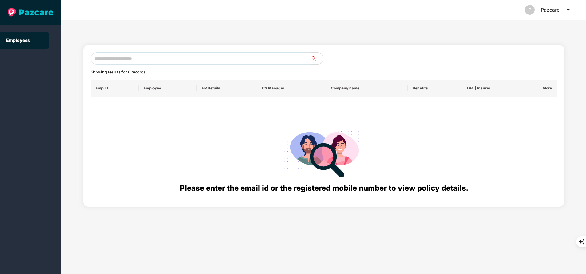
click at [149, 54] on input "text" at bounding box center [201, 58] width 220 height 12
paste input "**********"
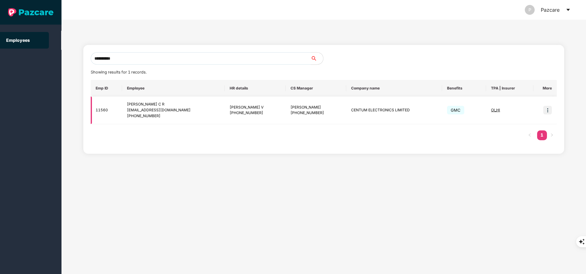
type input "**********"
click at [547, 112] on img at bounding box center [547, 110] width 9 height 9
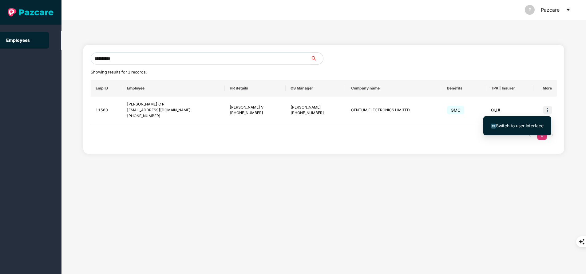
click at [528, 124] on span "Switch to user interface" at bounding box center [520, 125] width 48 height 5
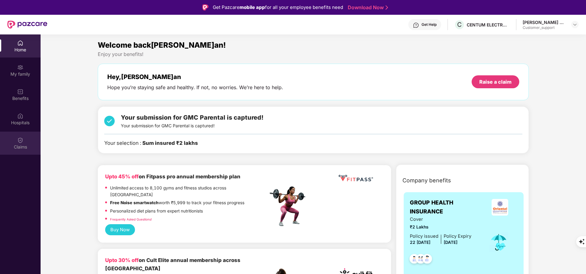
click at [20, 140] on img at bounding box center [20, 140] width 6 height 6
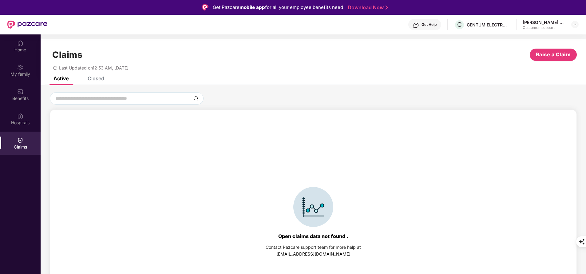
click at [95, 77] on div "Closed" at bounding box center [96, 78] width 17 height 6
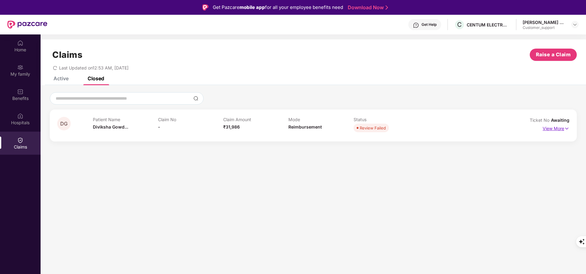
click at [553, 127] on p "View More" at bounding box center [556, 128] width 27 height 8
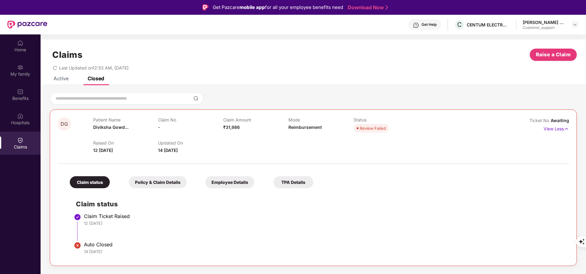
click at [57, 76] on div "Claims Raise a Claim Last Updated on 12:53 AM, [DATE]" at bounding box center [313, 57] width 545 height 37
click at [60, 80] on div "Active" at bounding box center [60, 78] width 15 height 6
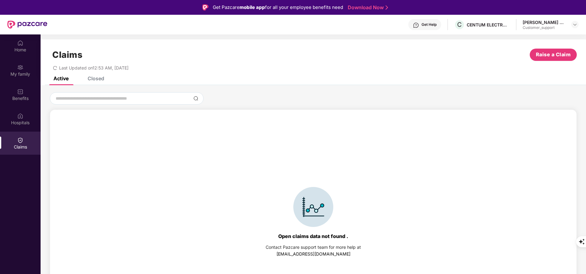
click at [99, 81] on div "Closed" at bounding box center [96, 78] width 17 height 6
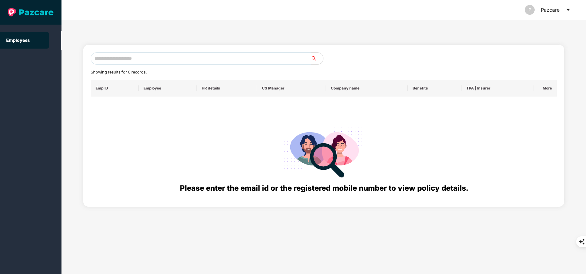
click at [138, 56] on input "text" at bounding box center [201, 58] width 220 height 12
paste input "**********"
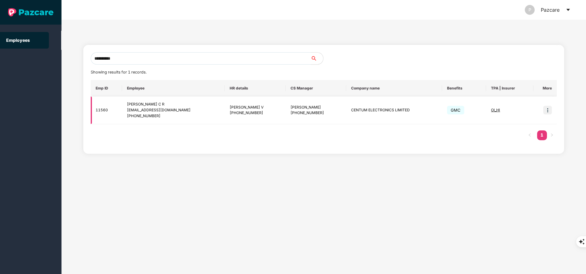
type input "**********"
click at [551, 112] on img at bounding box center [547, 110] width 9 height 9
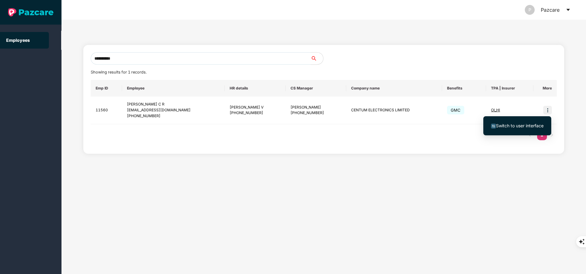
click at [521, 128] on span "Switch to user interface" at bounding box center [520, 125] width 48 height 5
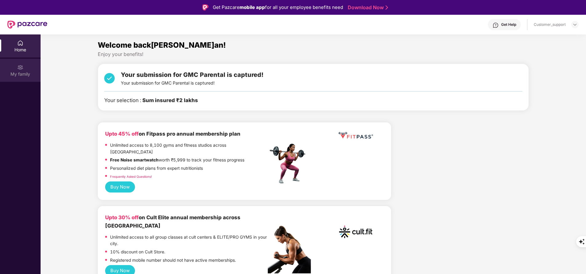
click at [20, 79] on div "My family" at bounding box center [20, 70] width 41 height 23
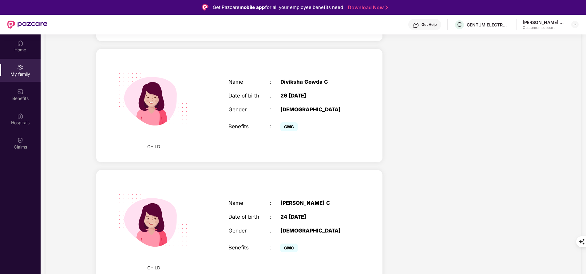
scroll to position [34, 0]
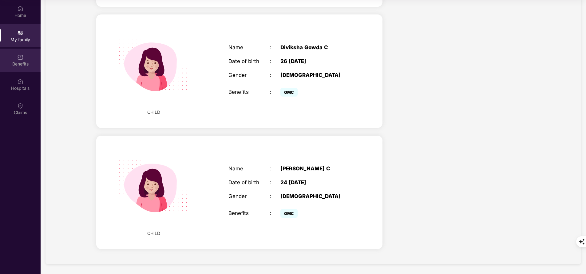
click at [28, 61] on div "Benefits" at bounding box center [20, 64] width 41 height 6
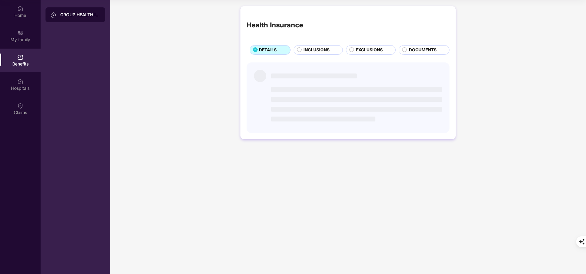
scroll to position [0, 0]
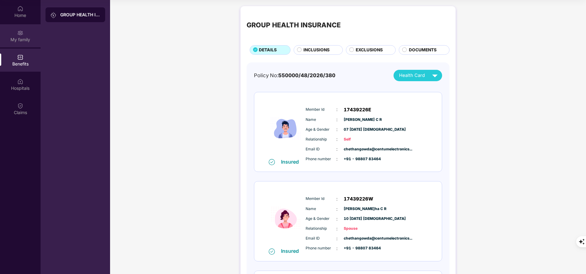
click at [15, 37] on div "My family" at bounding box center [20, 40] width 41 height 6
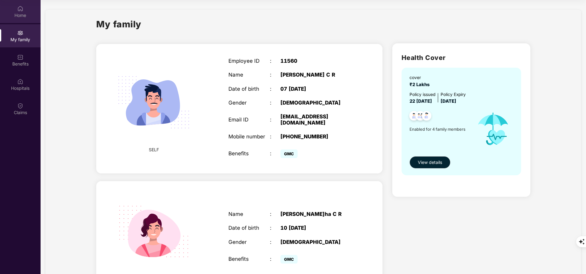
click at [19, 21] on div "Home" at bounding box center [20, 11] width 41 height 23
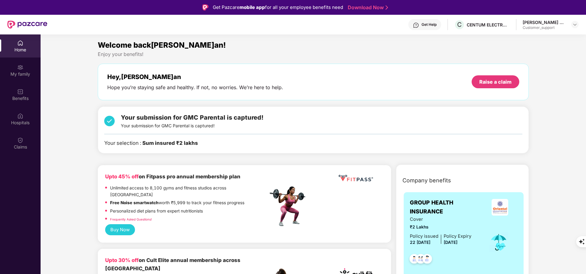
scroll to position [5, 0]
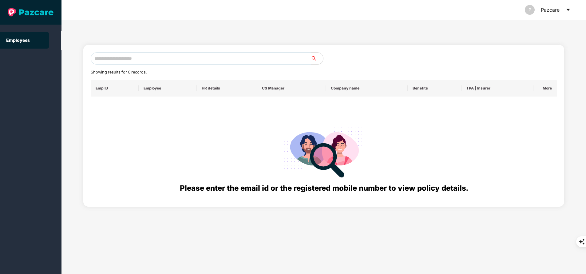
click at [161, 57] on input "text" at bounding box center [201, 58] width 220 height 12
paste input "**********"
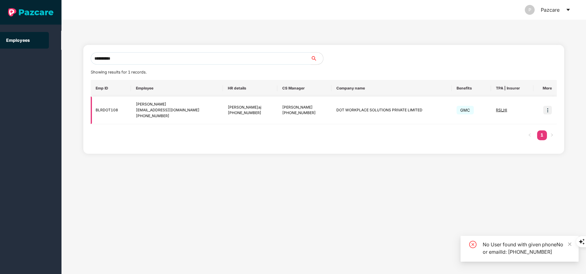
type input "**********"
click at [547, 111] on img at bounding box center [547, 110] width 9 height 9
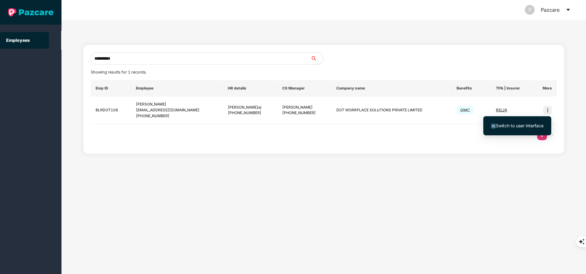
click at [516, 128] on span "Switch to user interface" at bounding box center [517, 125] width 53 height 7
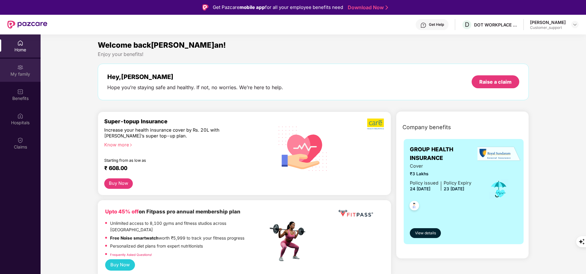
click at [25, 70] on div "My family" at bounding box center [20, 70] width 41 height 23
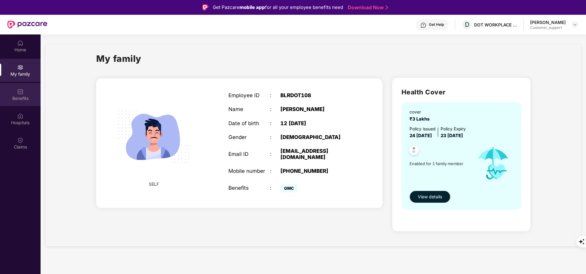
click at [18, 90] on img at bounding box center [20, 92] width 6 height 6
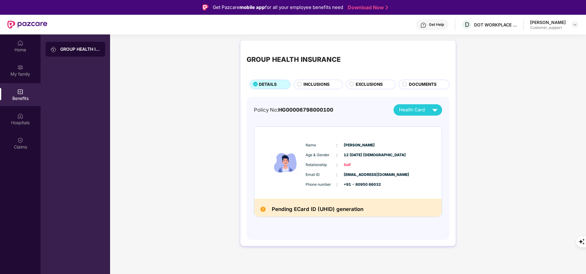
click at [311, 84] on span "INCLUSIONS" at bounding box center [316, 84] width 26 height 6
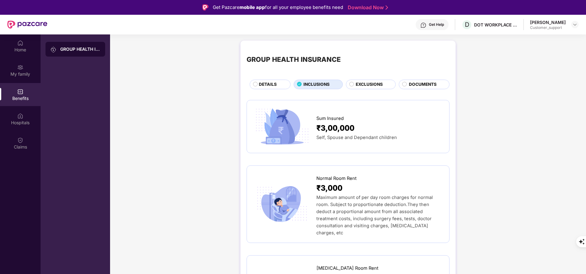
click at [267, 85] on span "DETAILS" at bounding box center [268, 84] width 18 height 6
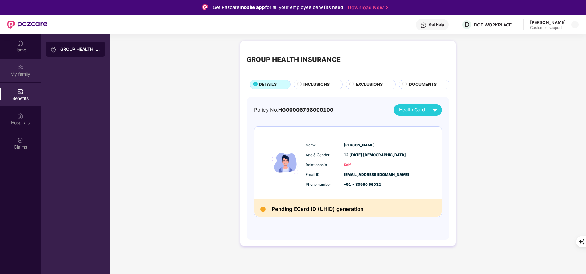
click at [24, 75] on div "My family" at bounding box center [20, 74] width 41 height 6
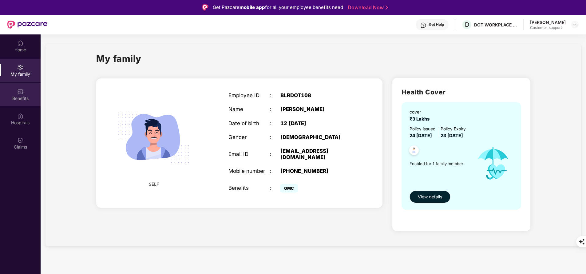
click at [24, 96] on div "Benefits" at bounding box center [20, 98] width 41 height 6
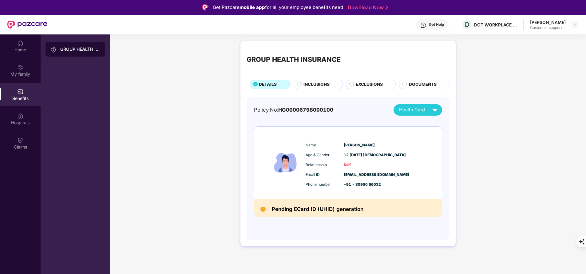
click at [436, 26] on div "Get Help" at bounding box center [436, 24] width 15 height 5
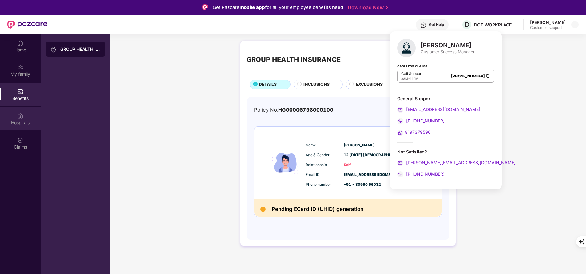
click at [20, 122] on div "Hospitals" at bounding box center [20, 123] width 41 height 6
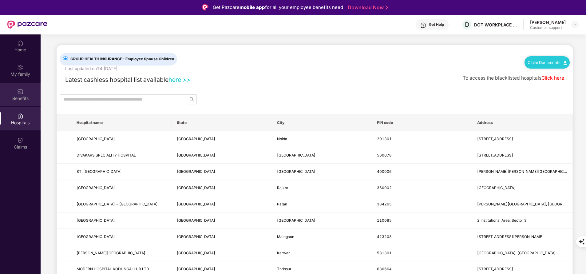
click at [18, 93] on img at bounding box center [20, 92] width 6 height 6
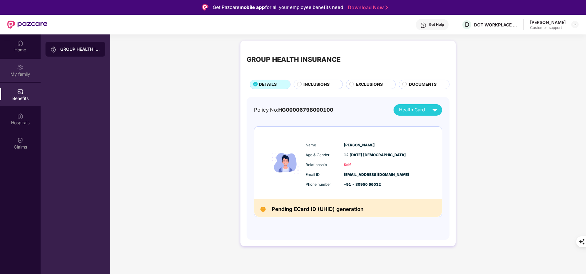
click at [30, 73] on div "My family" at bounding box center [20, 74] width 41 height 6
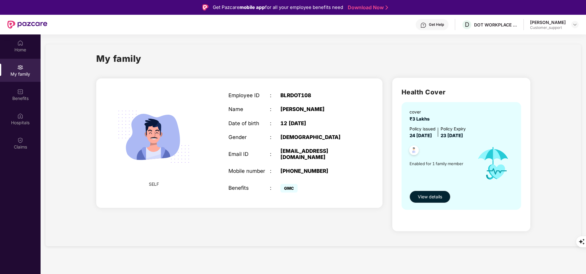
click at [307, 223] on div "SELF Employee ID : BLRDOT108 Name [PERSON_NAME]an Date of birth : 12 [DEMOGRAPH…" at bounding box center [239, 156] width 296 height 166
click at [21, 89] on img at bounding box center [20, 92] width 6 height 6
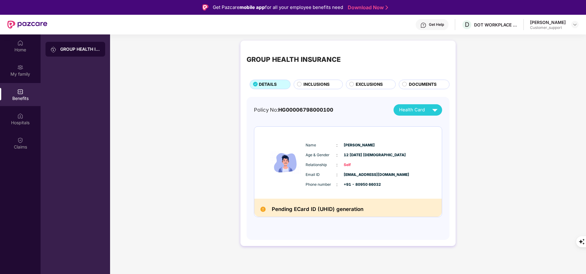
click at [442, 30] on div "Get Help D DOT WORKPLACE SOLUTIONS PRIVATE LIMITE[PERSON_NAME]an Customer_suppo…" at bounding box center [312, 25] width 531 height 20
click at [441, 26] on div "Get Help" at bounding box center [436, 24] width 15 height 5
